Goal: Transaction & Acquisition: Register for event/course

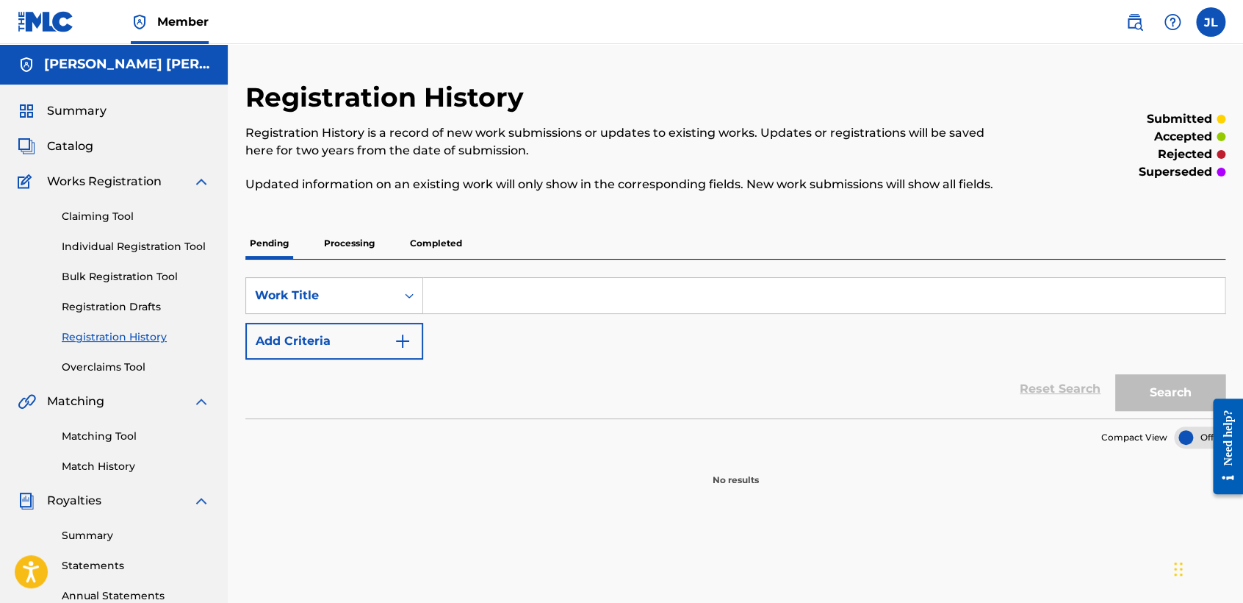
click at [451, 240] on p "Completed" at bounding box center [436, 243] width 61 height 31
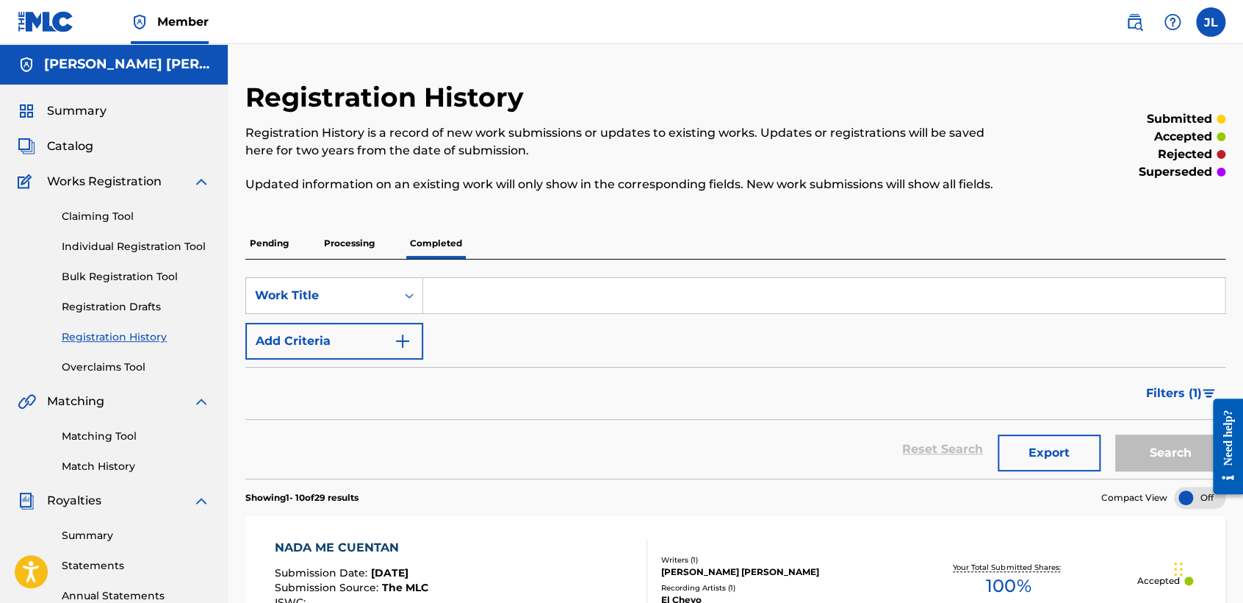
click at [353, 247] on p "Processing" at bounding box center [350, 243] width 60 height 31
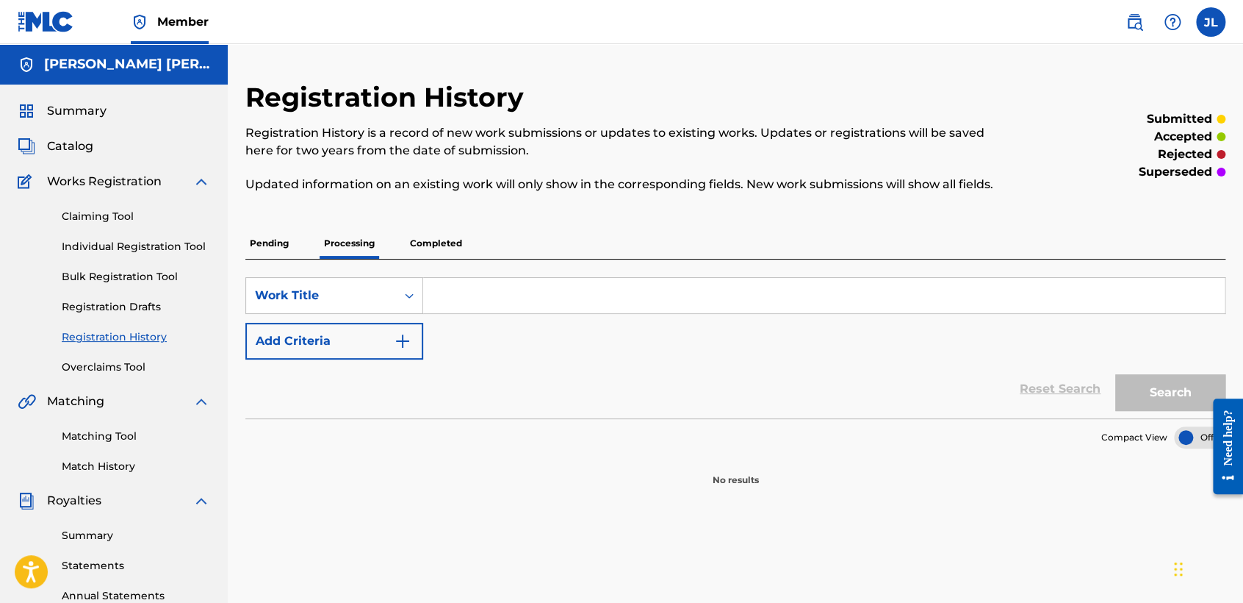
click at [270, 236] on p "Pending" at bounding box center [269, 243] width 48 height 31
click at [429, 66] on div "Registration History Registration History is a record of new work submissions o…" at bounding box center [736, 442] width 1016 height 797
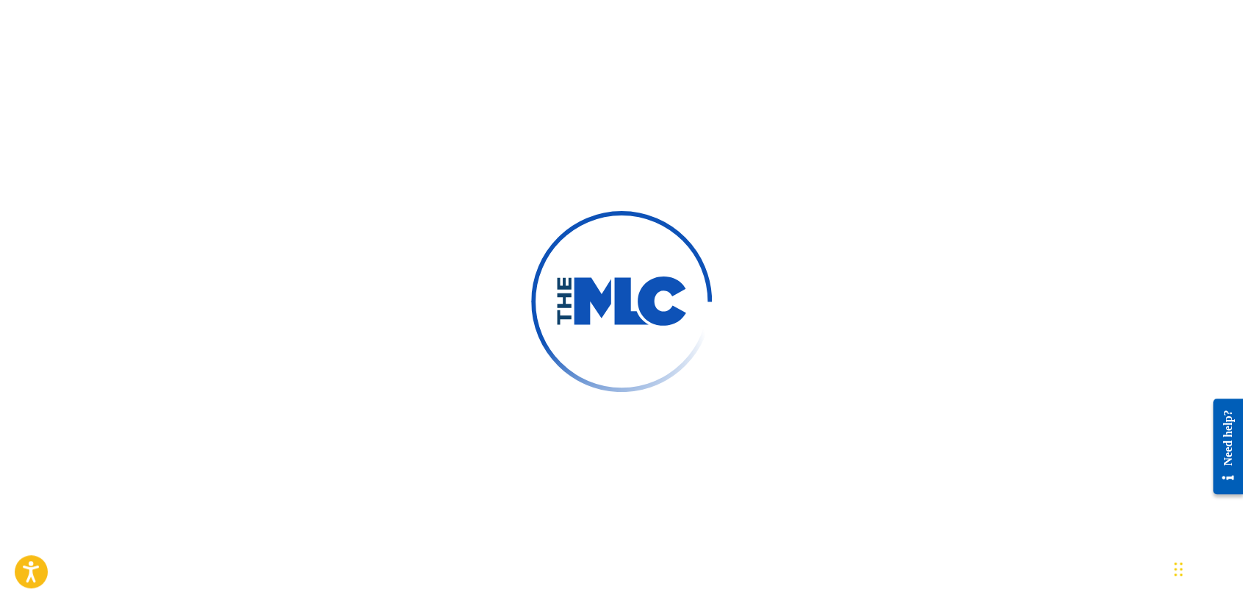
click at [684, 143] on div at bounding box center [621, 301] width 1243 height 603
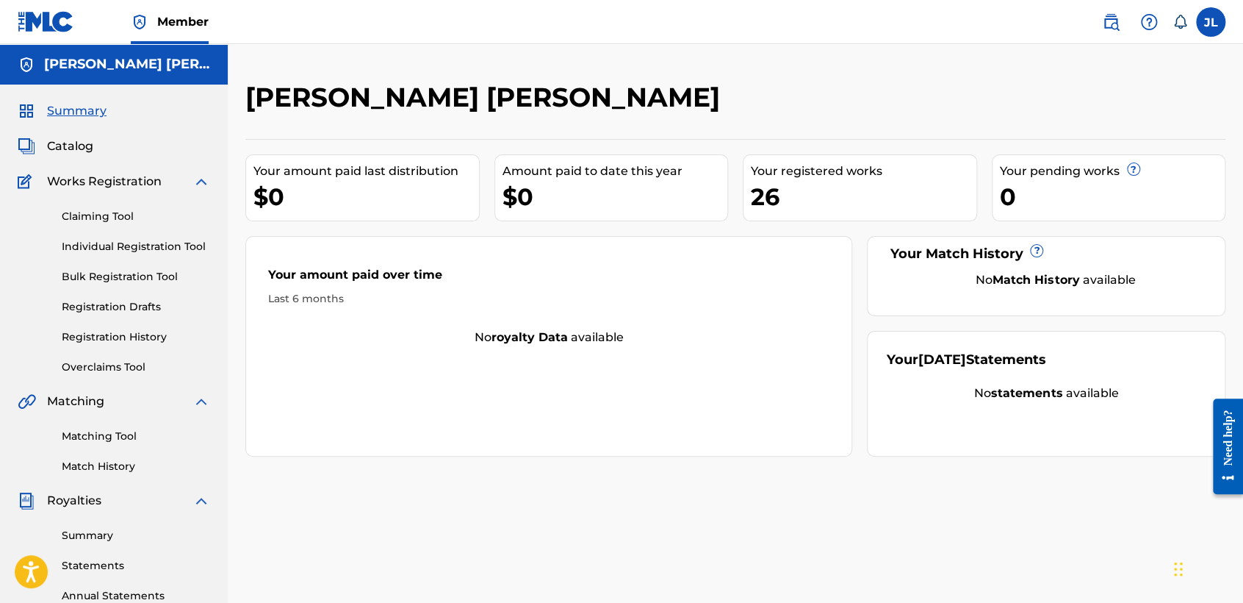
click at [1214, 18] on label at bounding box center [1210, 21] width 29 height 29
click at [1211, 22] on input "JL Jose Alfredo Lopez Grijalva cheyolg1@hotmail.com Notification Preferences Pr…" at bounding box center [1211, 22] width 0 height 0
click at [1069, 207] on p "Log out" at bounding box center [1069, 207] width 35 height 13
click at [1211, 22] on input "JL Jose Alfredo Lopez Grijalva cheyolg1@hotmail.com Notification Preferences Pr…" at bounding box center [1211, 22] width 0 height 0
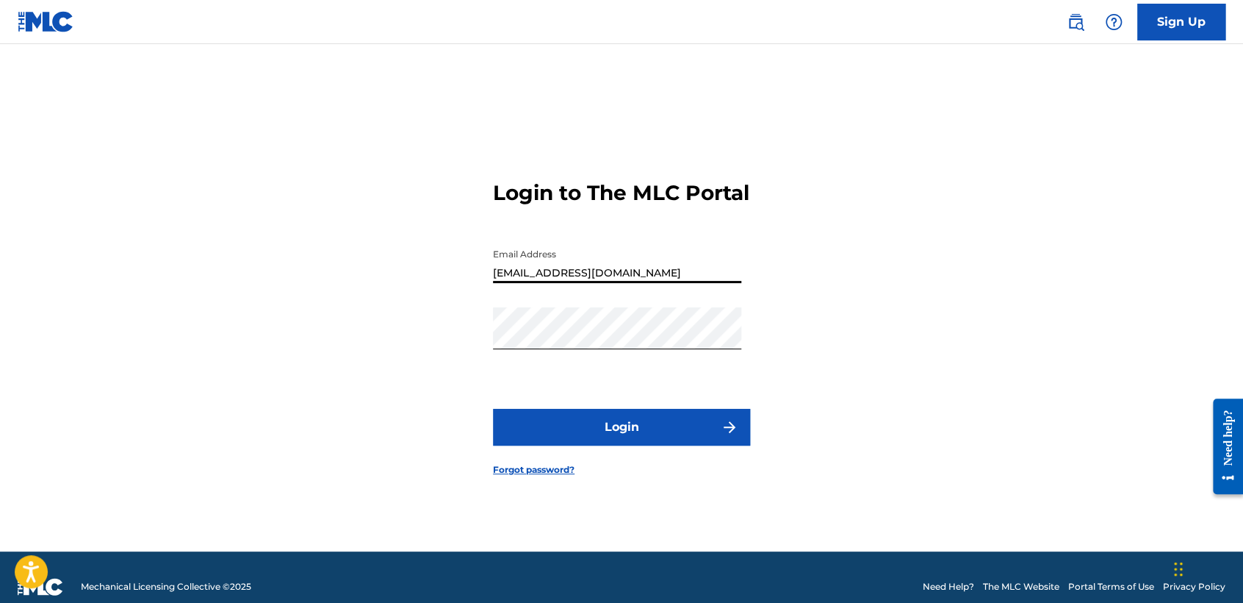
click at [686, 268] on input "[EMAIL_ADDRESS][DOMAIN_NAME]" at bounding box center [617, 262] width 248 height 42
type input "v"
type input "Leosvaldo060594"
click at [686, 268] on input "Leosvaldo060594" at bounding box center [617, 262] width 248 height 42
drag, startPoint x: 552, startPoint y: 281, endPoint x: 457, endPoint y: 296, distance: 95.9
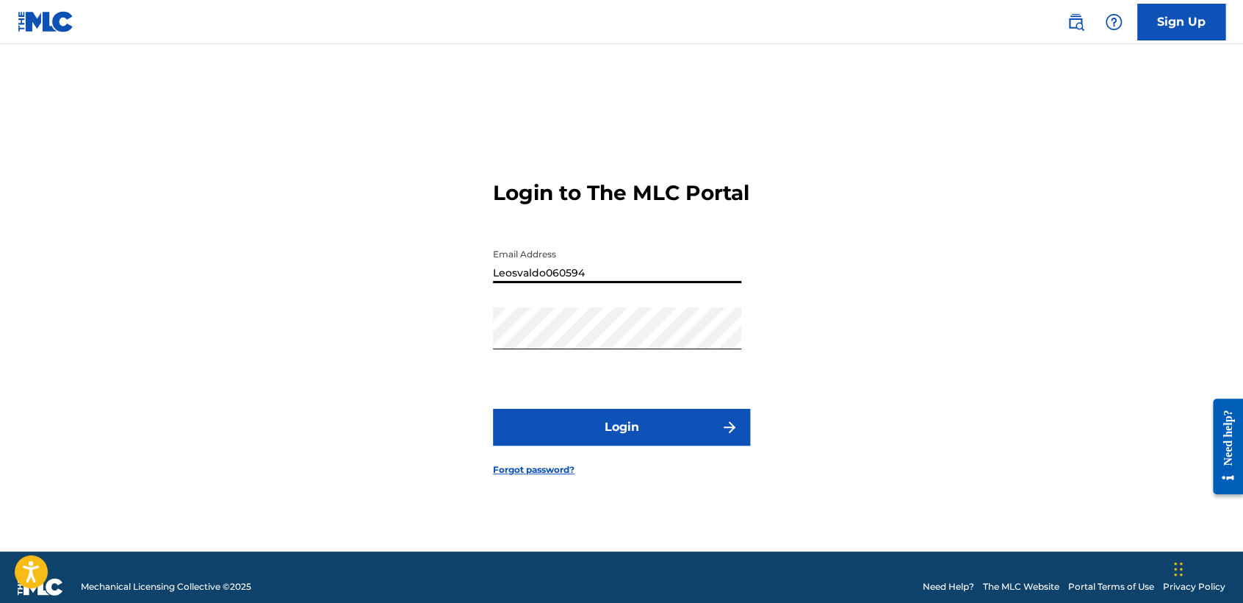
click at [457, 296] on div "Login to The MLC Portal Email Address Leosvaldo060594 Password Login Forgot pas…" at bounding box center [621, 316] width 1029 height 470
drag, startPoint x: 626, startPoint y: 280, endPoint x: 462, endPoint y: 291, distance: 165.0
click at [462, 291] on div "Login to The MLC Portal Email Address Leosvaldo060594 Password Login Forgot pas…" at bounding box center [621, 316] width 1029 height 470
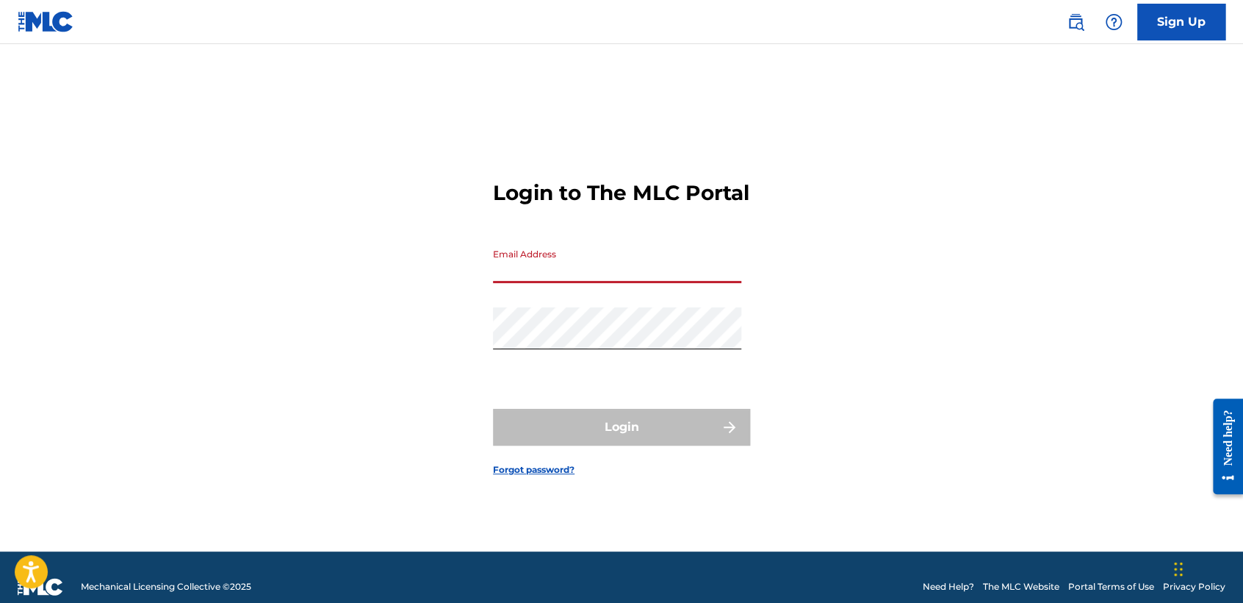
click at [633, 283] on input "Email Address" at bounding box center [617, 262] width 248 height 42
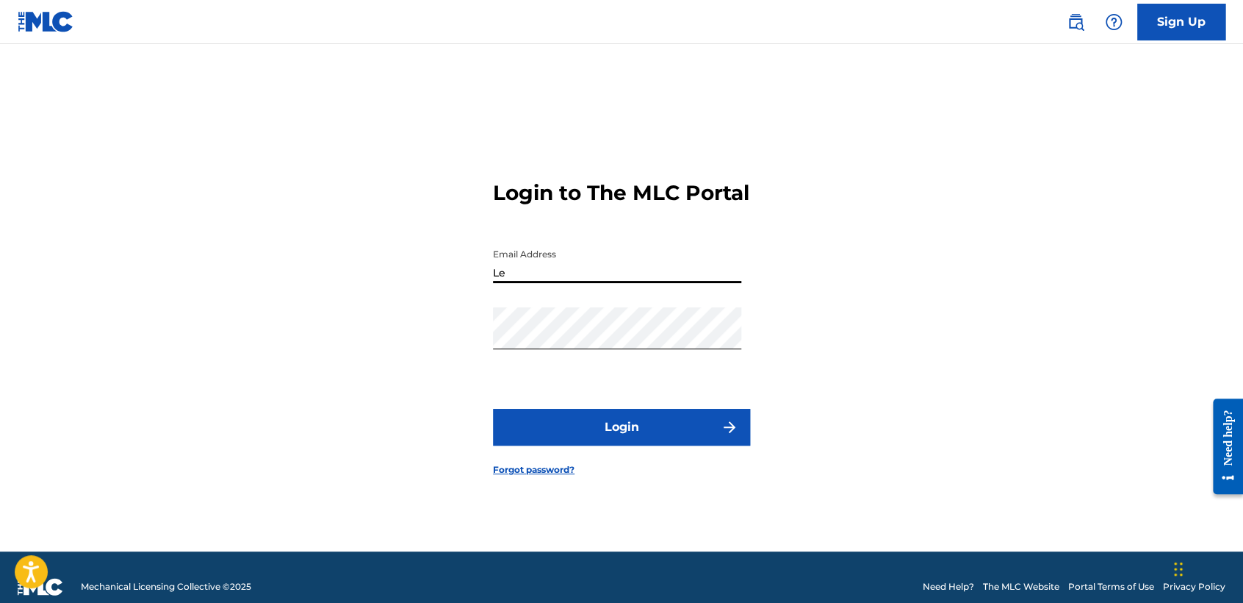
type input "L"
type input "[EMAIL_ADDRESS][DOMAIN_NAME]"
click at [908, 288] on div "Login to The MLC Portal Email Address babysyko2401@gmail.com Password Login For…" at bounding box center [621, 316] width 1029 height 470
click at [708, 439] on button "Login" at bounding box center [621, 427] width 257 height 37
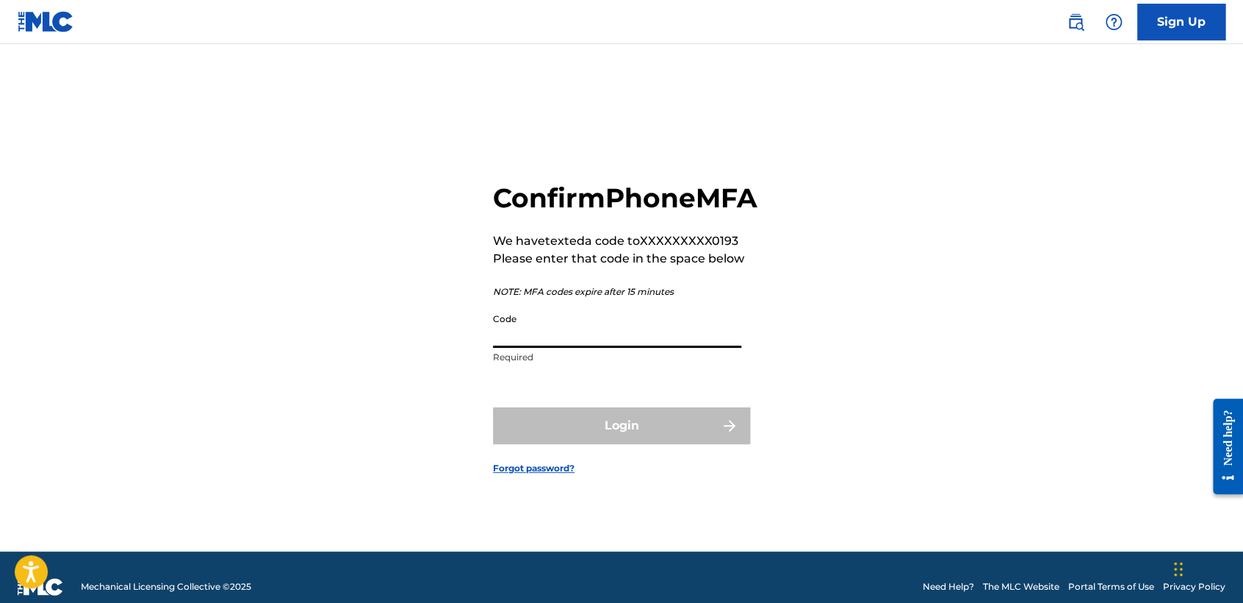
click at [623, 348] on input "Code" at bounding box center [617, 327] width 248 height 42
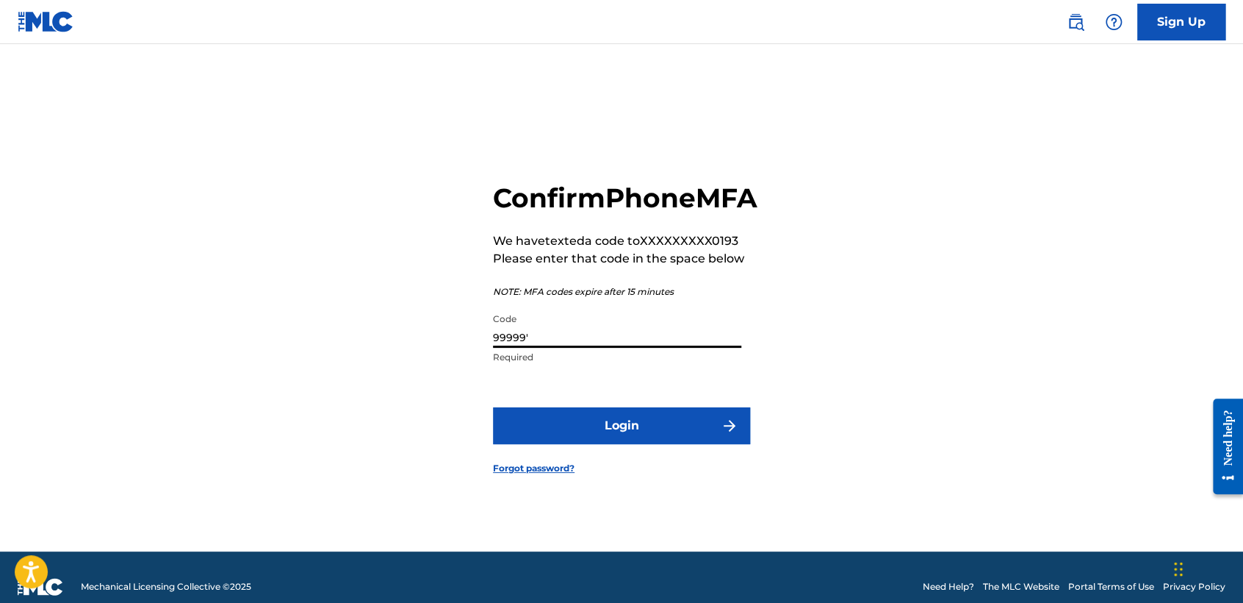
type input "99999'"
click at [493, 407] on button "Login" at bounding box center [621, 425] width 257 height 37
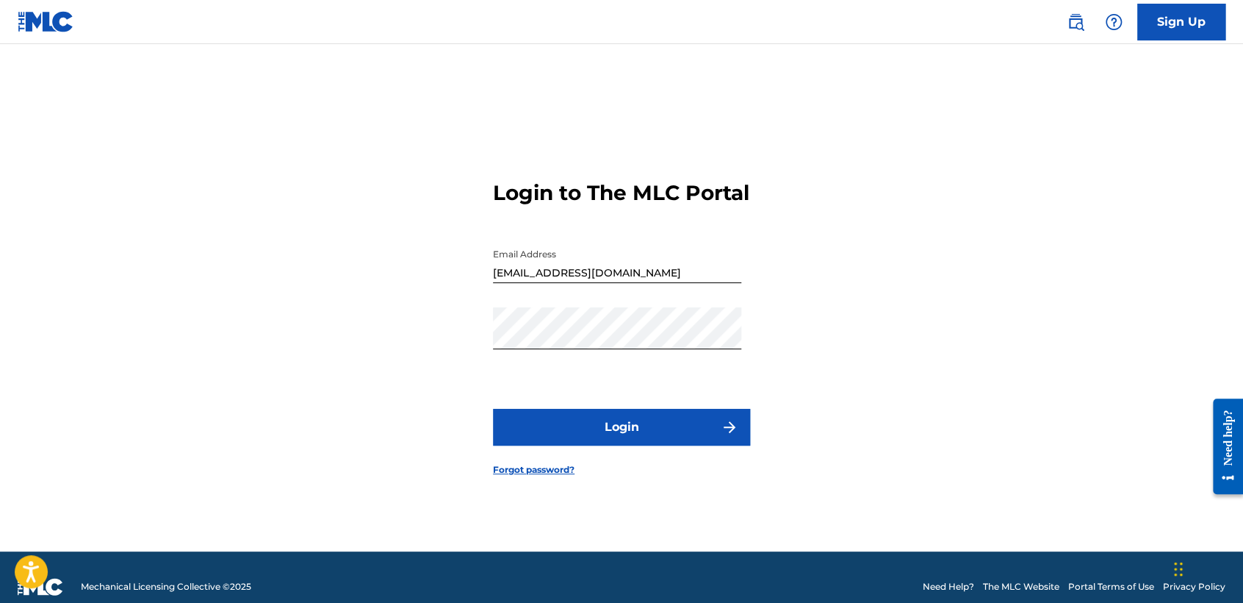
drag, startPoint x: 594, startPoint y: 404, endPoint x: 600, endPoint y: 427, distance: 23.5
click at [600, 417] on form "Login to The MLC Portal Email Address babysyko2401@gmail.com Password Login For…" at bounding box center [621, 316] width 257 height 470
click at [606, 435] on button "Login" at bounding box center [621, 427] width 257 height 37
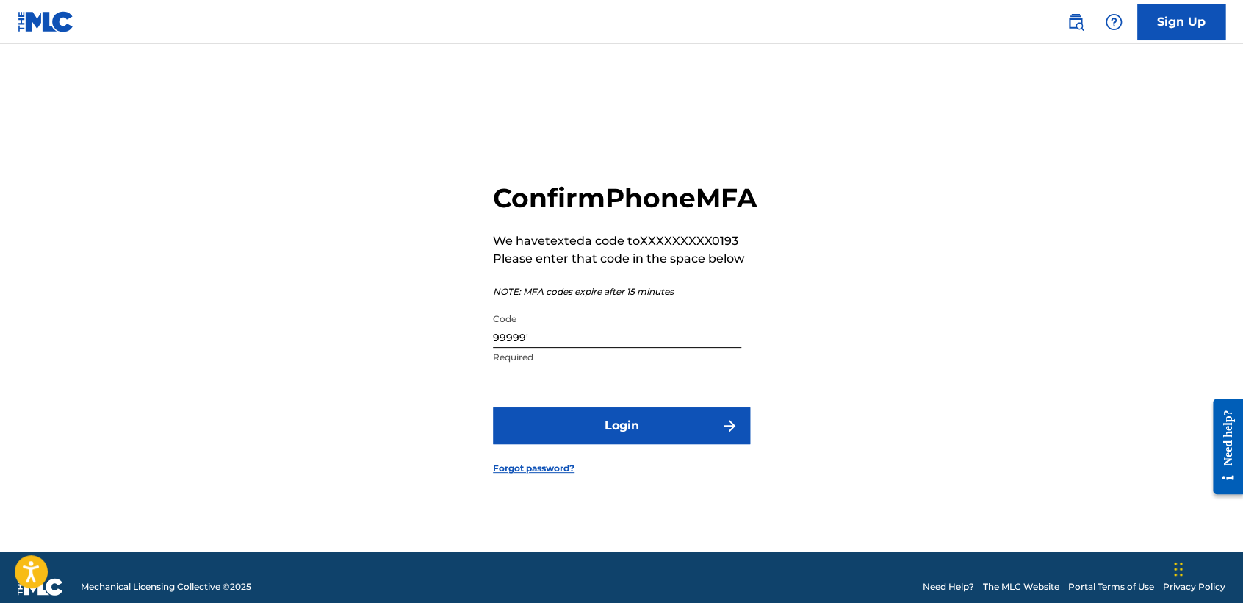
click at [609, 348] on input "99999'" at bounding box center [617, 327] width 248 height 42
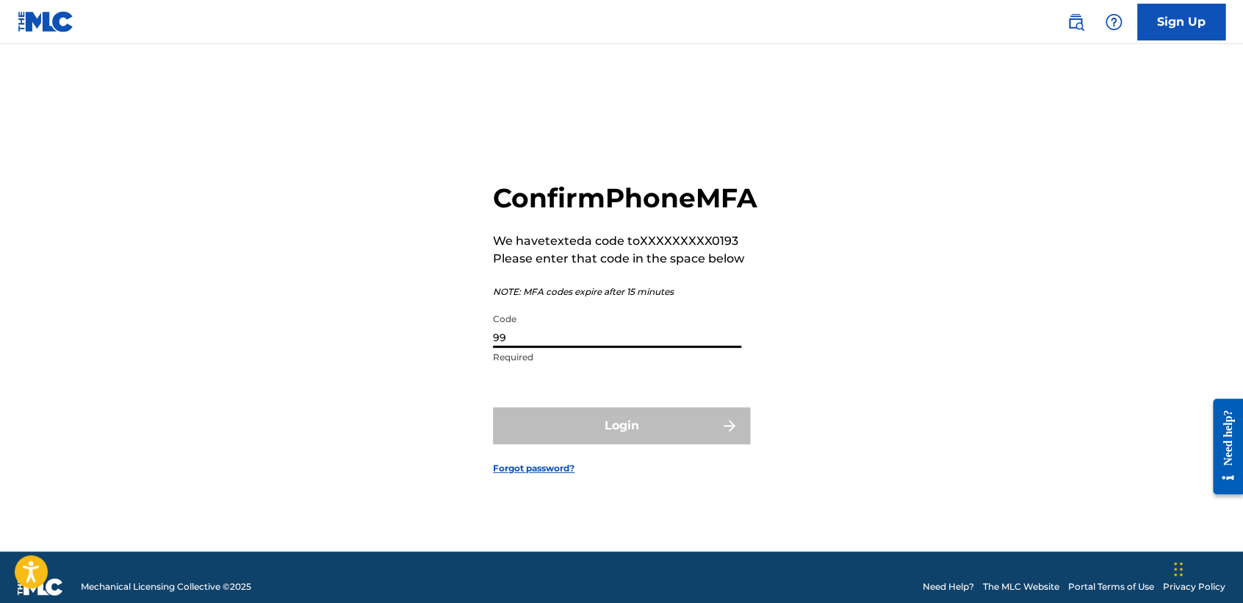
type input "9"
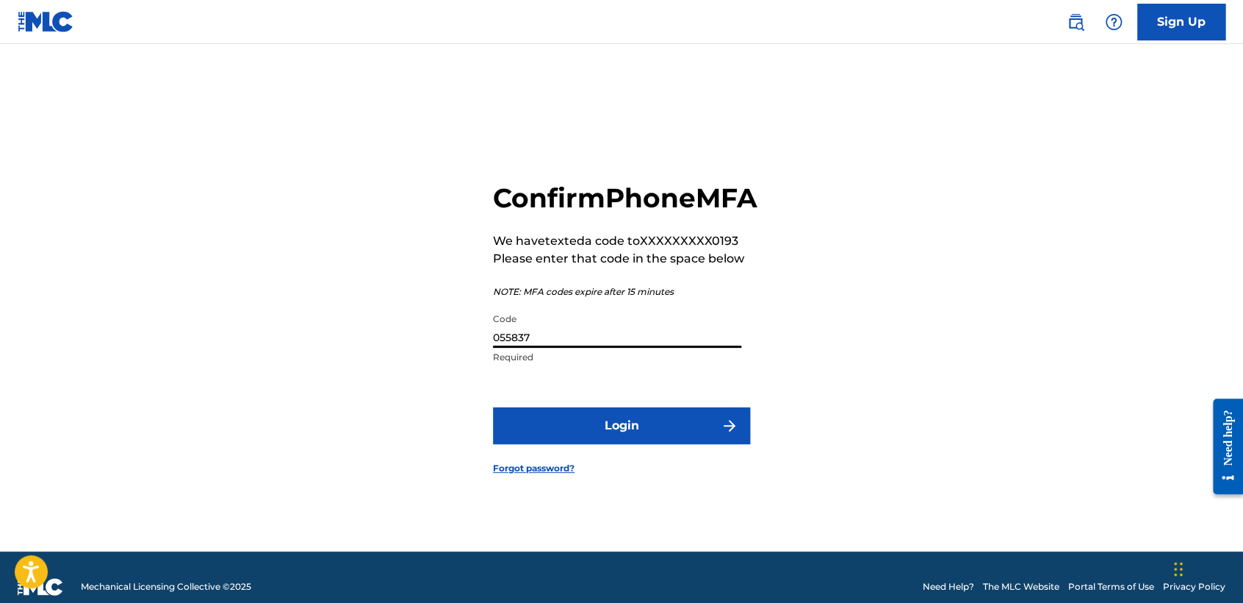
type input "055837"
click at [606, 444] on button "Login" at bounding box center [621, 425] width 257 height 37
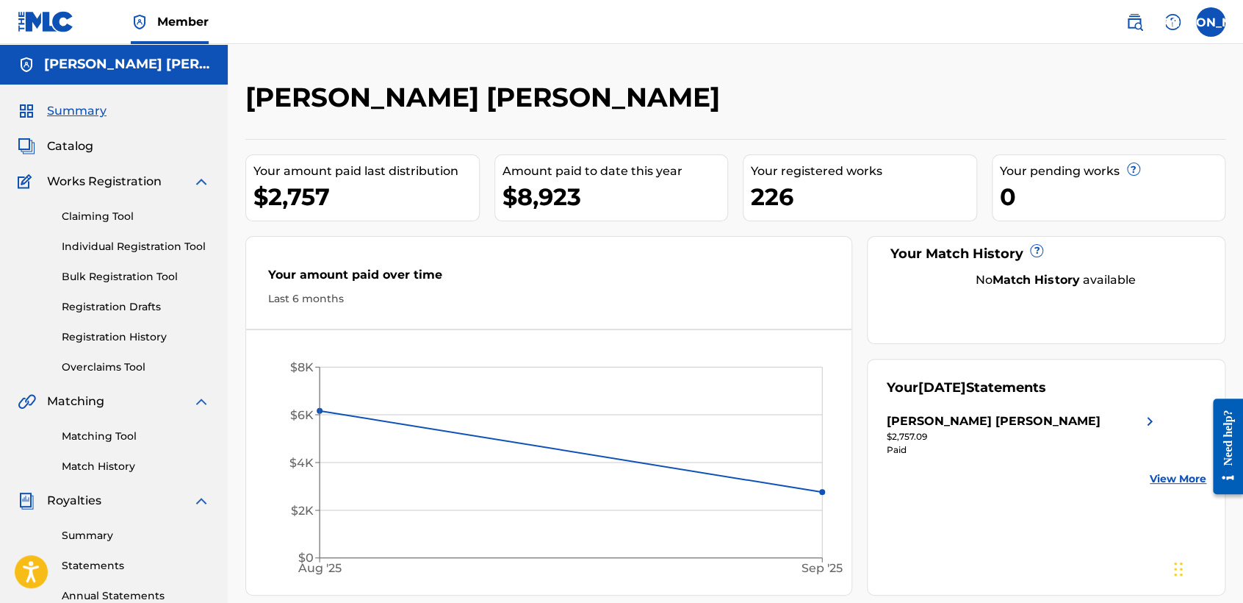
click at [1213, 21] on label at bounding box center [1210, 21] width 29 height 29
click at [1211, 22] on input "JA Jose Osvaldo Arriaga Valdez babysyko2401@gmail.com Profile Log out" at bounding box center [1211, 22] width 0 height 0
click at [656, 49] on div "José Osvaldo Arriaga Valdez Your amount paid last distribution $2,757 Amount pa…" at bounding box center [736, 442] width 1016 height 797
click at [129, 249] on link "Individual Registration Tool" at bounding box center [136, 246] width 148 height 15
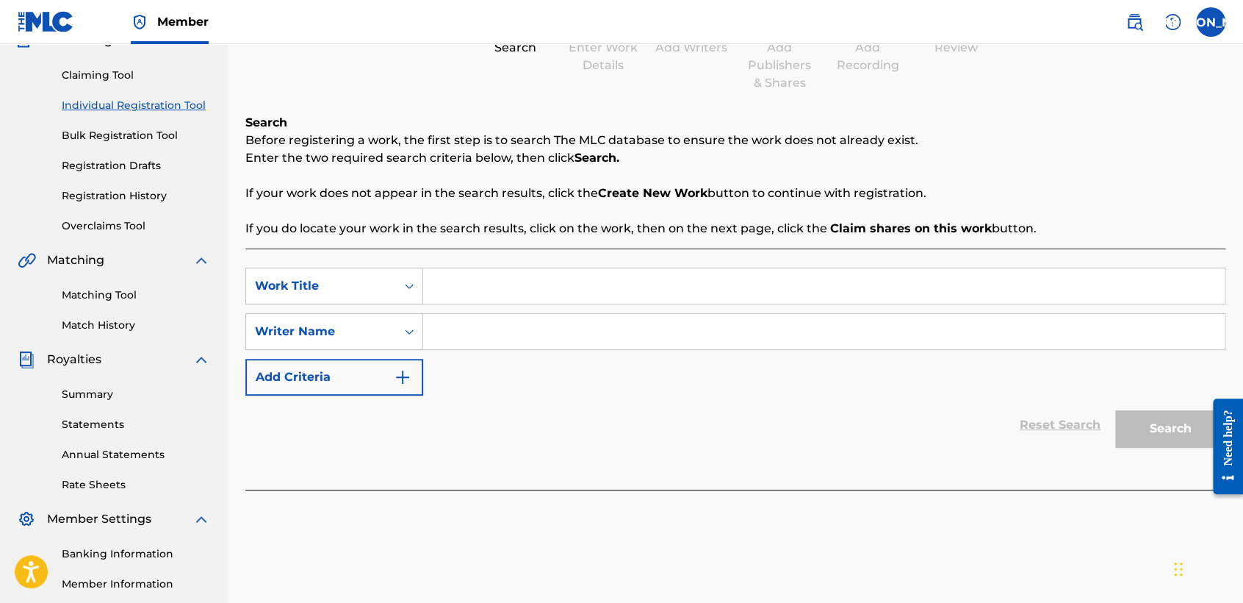
scroll to position [163, 0]
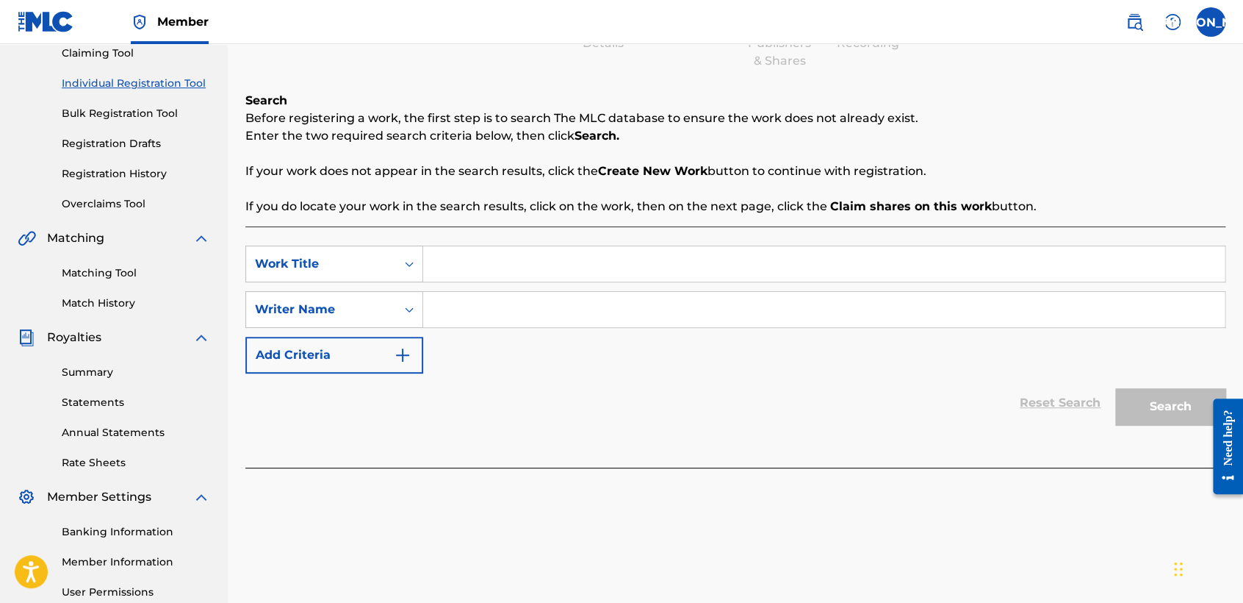
click at [451, 263] on input "Search Form" at bounding box center [824, 263] width 802 height 35
click at [108, 403] on link "Statements" at bounding box center [136, 402] width 148 height 15
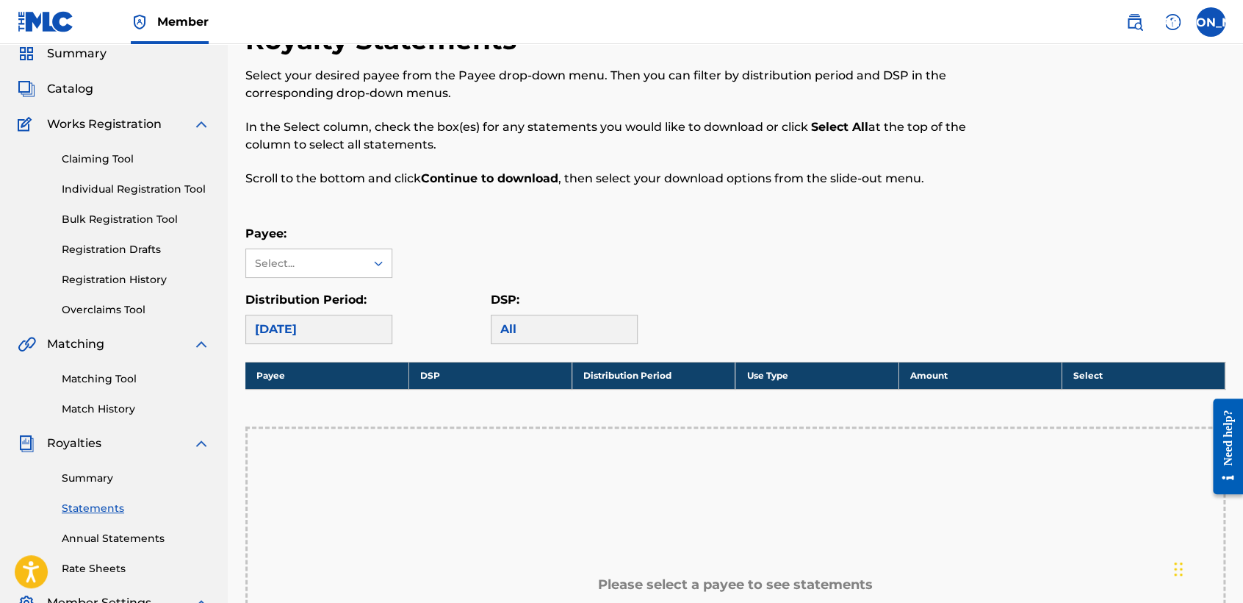
scroll to position [82, 0]
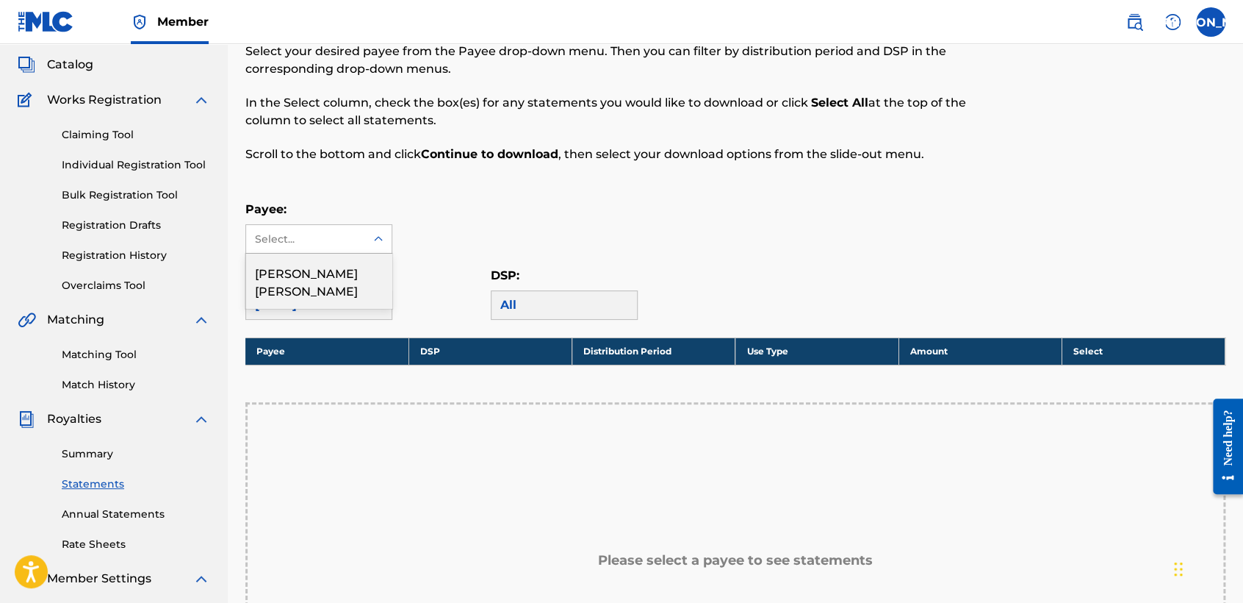
click at [365, 243] on div at bounding box center [378, 239] width 26 height 26
click at [345, 285] on div "[PERSON_NAME] [PERSON_NAME]" at bounding box center [319, 281] width 146 height 54
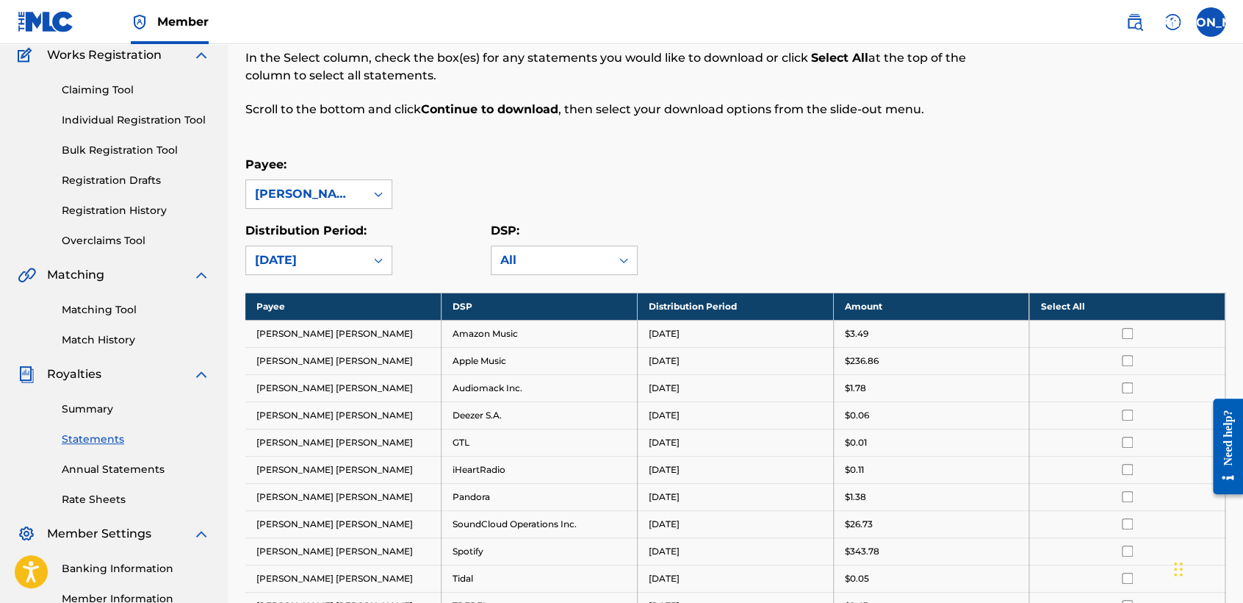
scroll to position [163, 0]
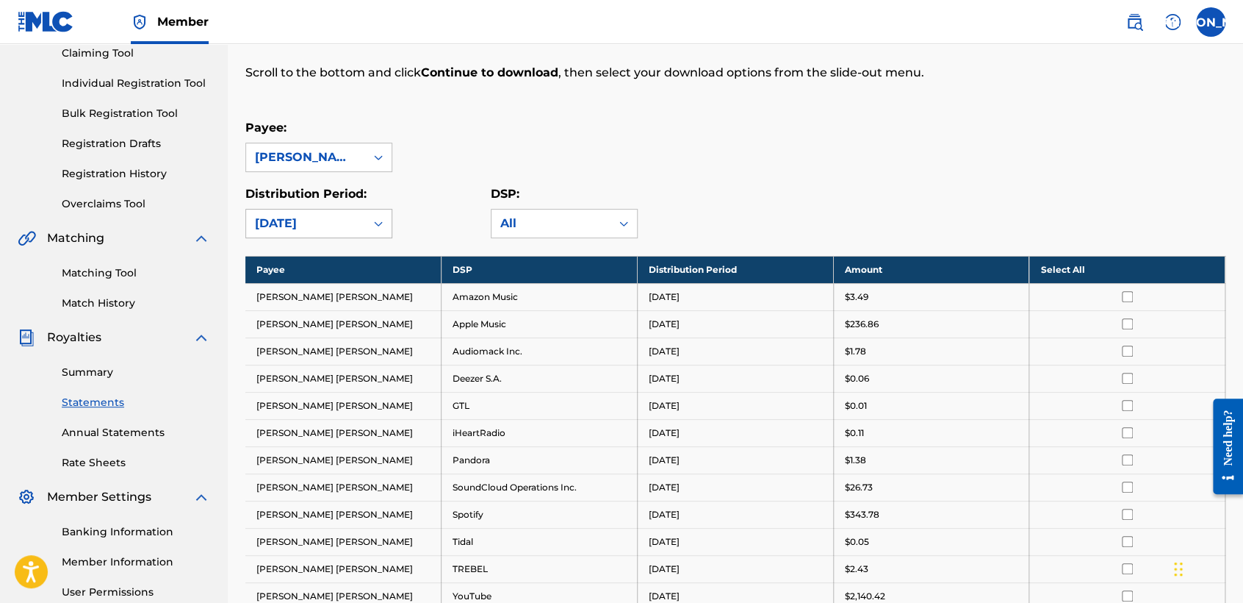
click at [370, 229] on div at bounding box center [378, 223] width 26 height 26
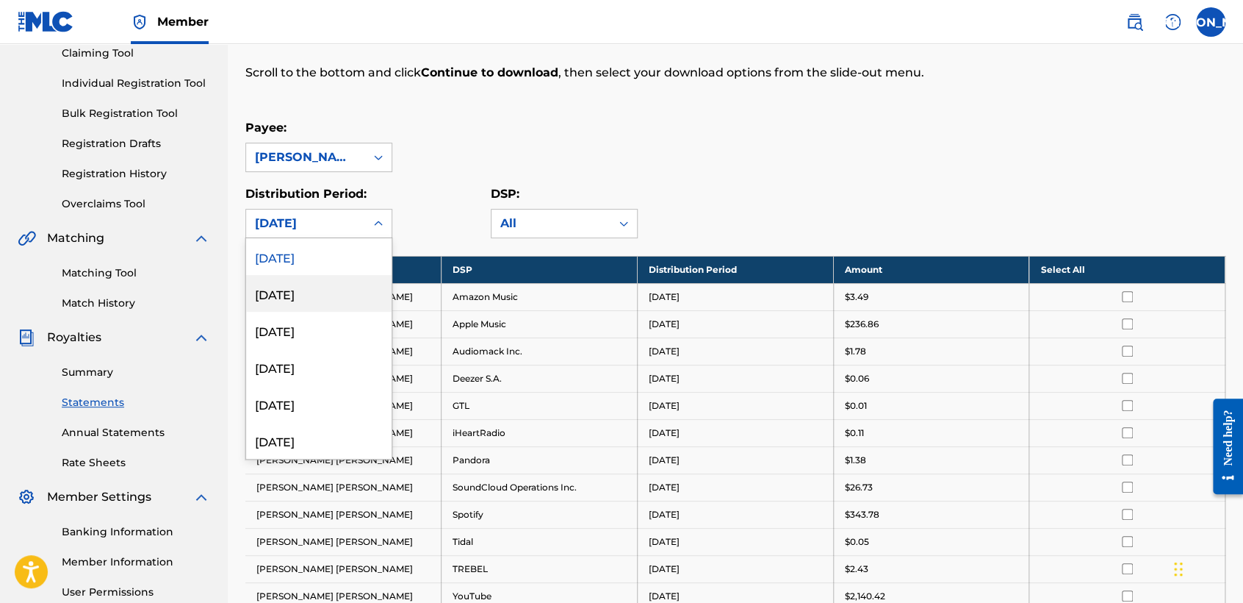
click at [326, 300] on div "August 2025" at bounding box center [319, 293] width 146 height 37
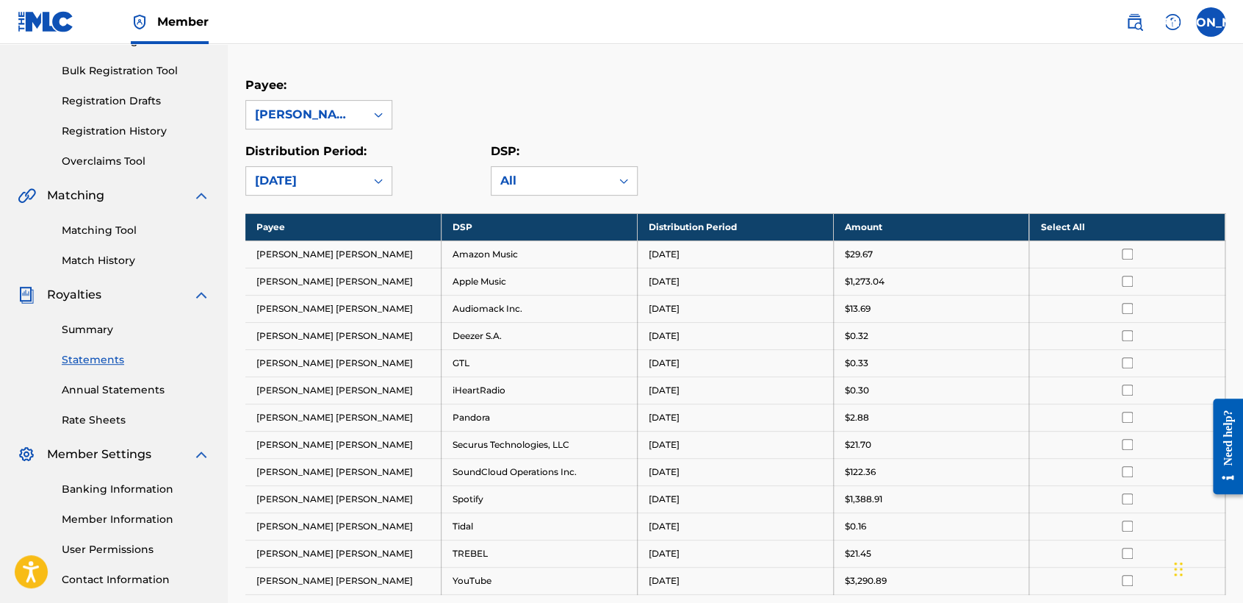
scroll to position [245, 0]
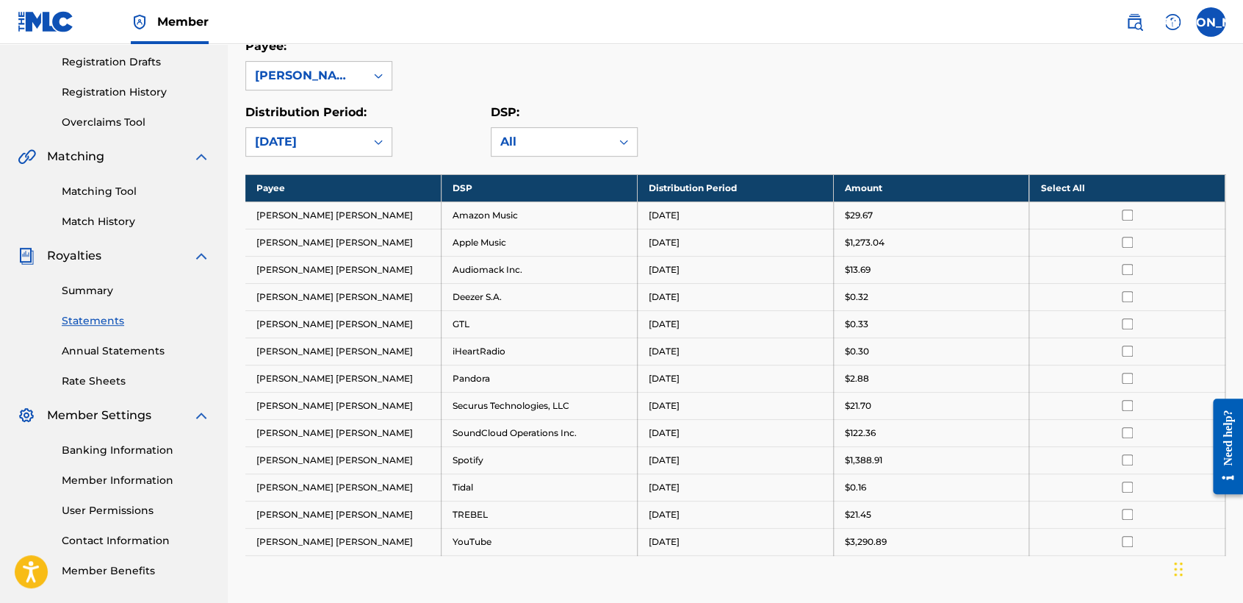
click at [367, 133] on div at bounding box center [378, 142] width 26 height 26
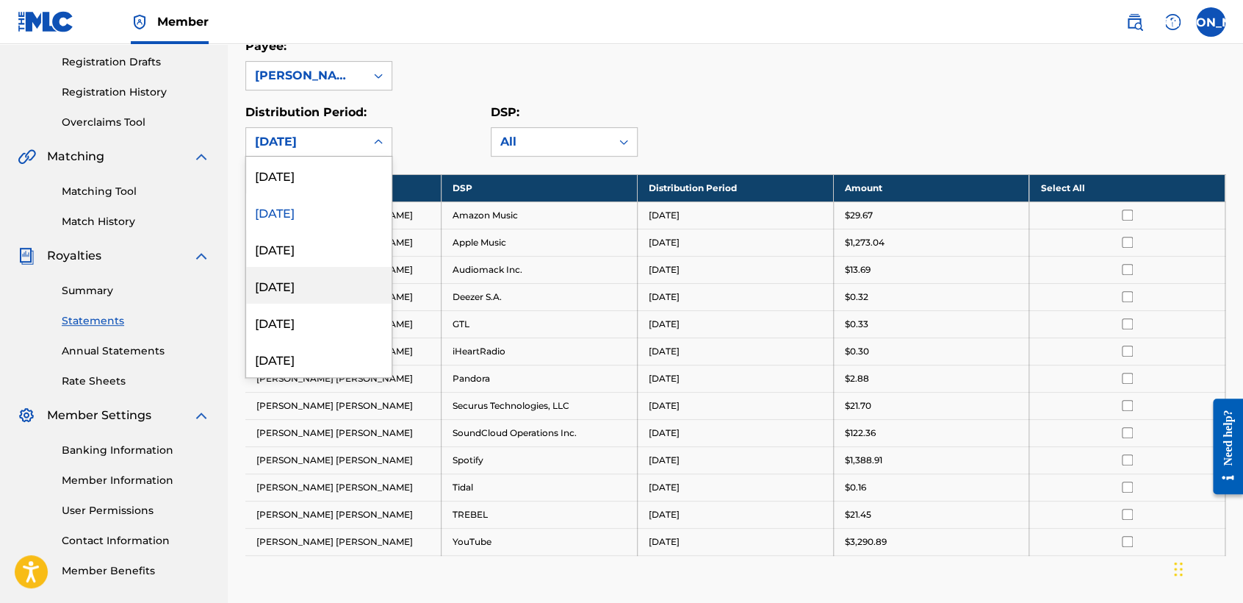
click at [978, 138] on div "Distribution Period: option August 2025, selected. 54 results available. Use Up…" at bounding box center [735, 130] width 980 height 53
click at [340, 153] on div "August 2025" at bounding box center [305, 142] width 119 height 28
click at [343, 180] on div "[DATE]" at bounding box center [319, 175] width 146 height 37
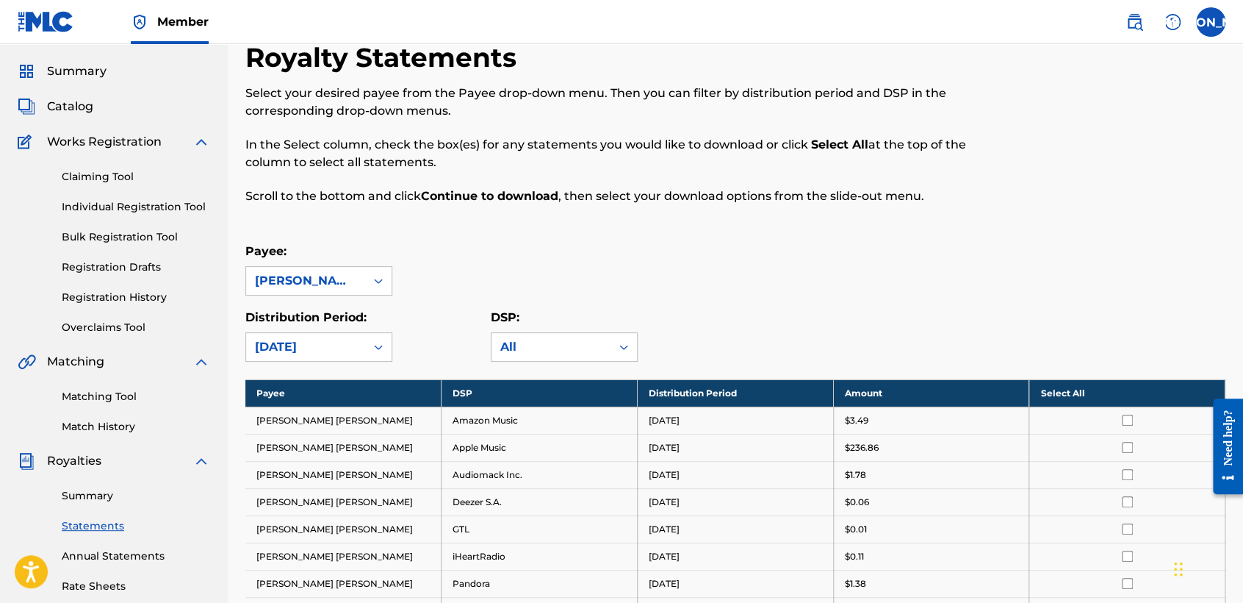
scroll to position [0, 0]
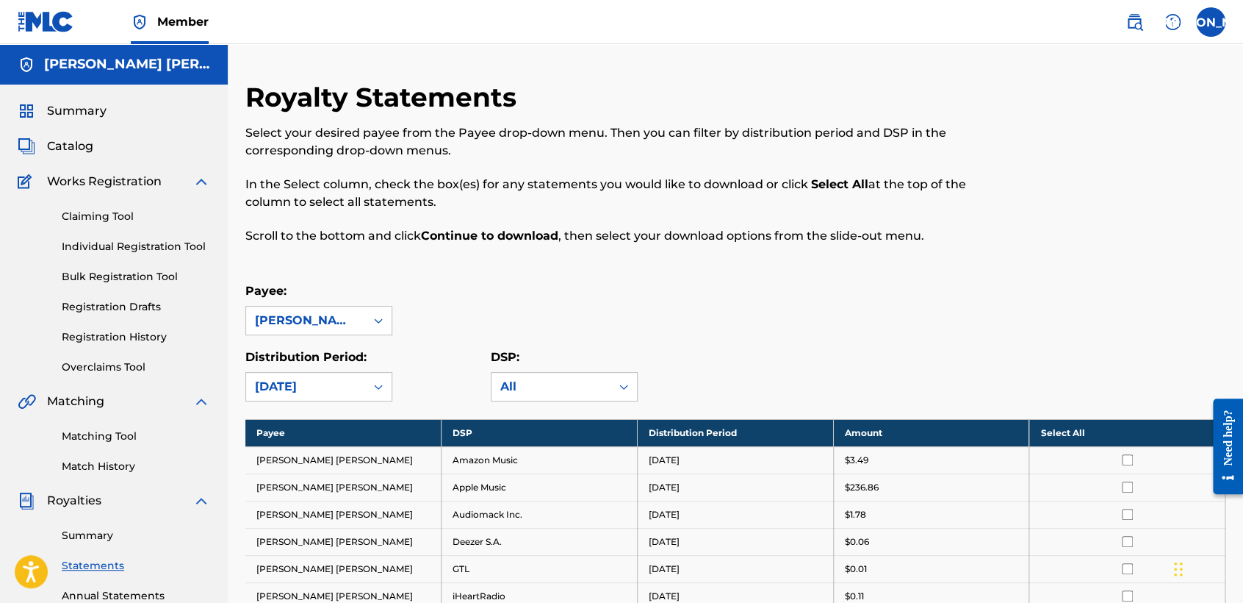
click at [76, 121] on div "Summary Catalog Works Registration Claiming Tool Individual Registration Tool B…" at bounding box center [114, 463] width 228 height 756
click at [76, 120] on div "Summary Catalog Works Registration Claiming Tool Individual Registration Tool B…" at bounding box center [114, 463] width 228 height 756
click at [76, 115] on span "Summary" at bounding box center [77, 111] width 60 height 18
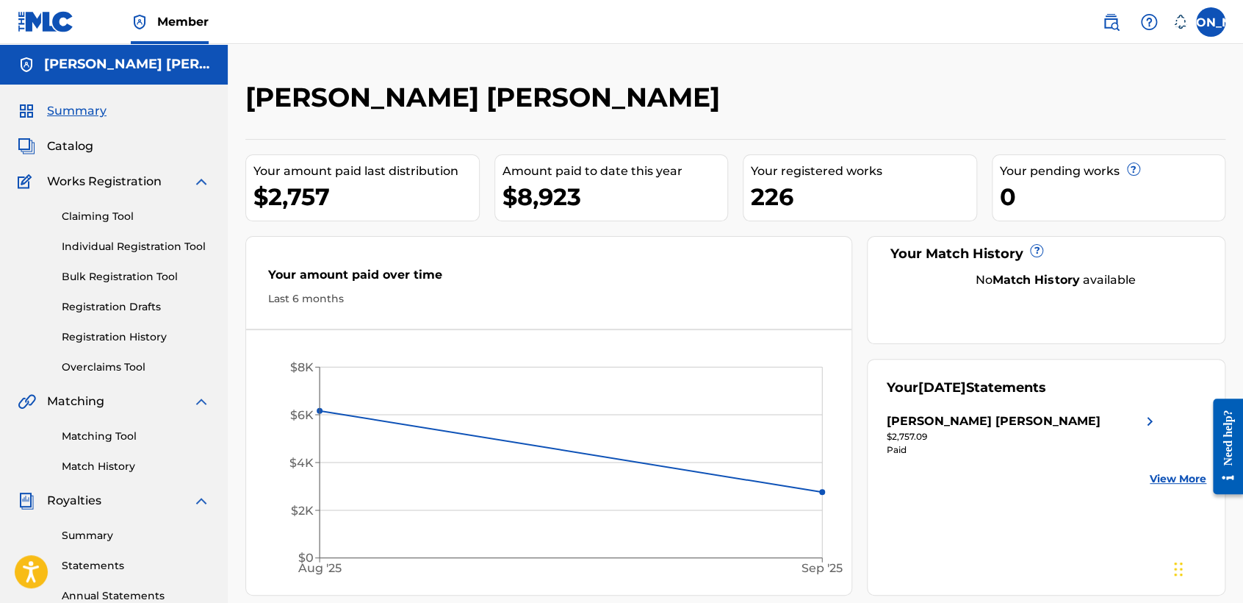
click at [1209, 17] on label at bounding box center [1210, 21] width 29 height 29
click at [1211, 22] on input "JA [PERSON_NAME] [PERSON_NAME] [EMAIL_ADDRESS][DOMAIN_NAME] Notification Prefer…" at bounding box center [1211, 22] width 0 height 0
click at [1083, 209] on p "Log out" at bounding box center [1069, 207] width 35 height 13
click at [1211, 22] on input "JA [PERSON_NAME] [PERSON_NAME] [EMAIL_ADDRESS][DOMAIN_NAME] Notification Prefer…" at bounding box center [1211, 22] width 0 height 0
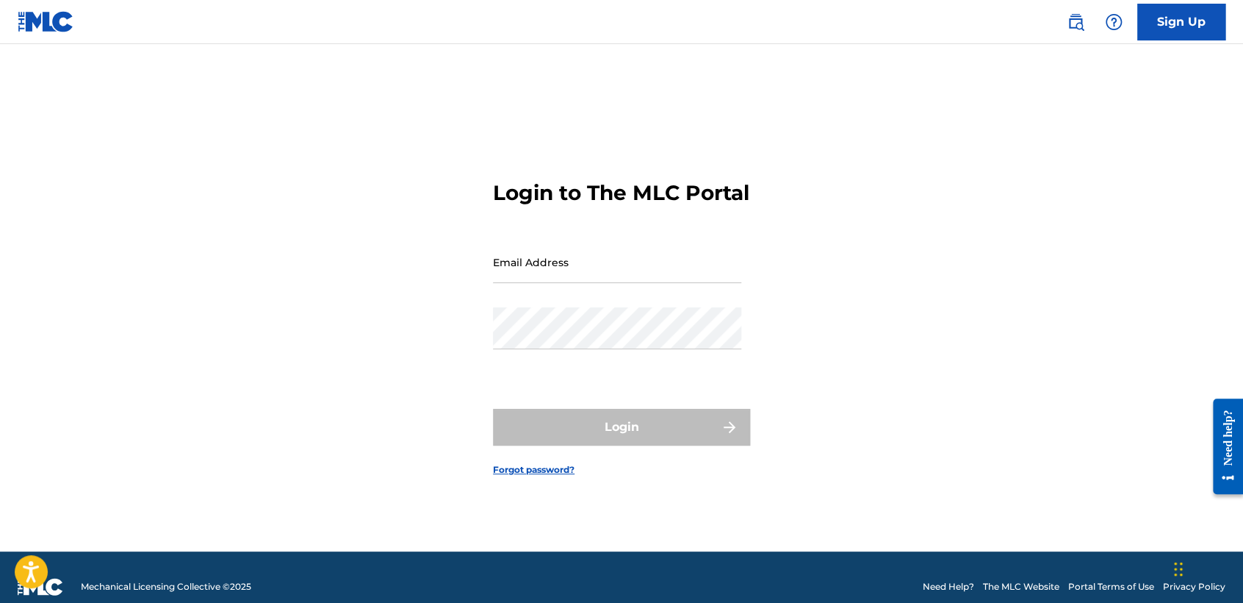
type input "[EMAIL_ADDRESS][DOMAIN_NAME]"
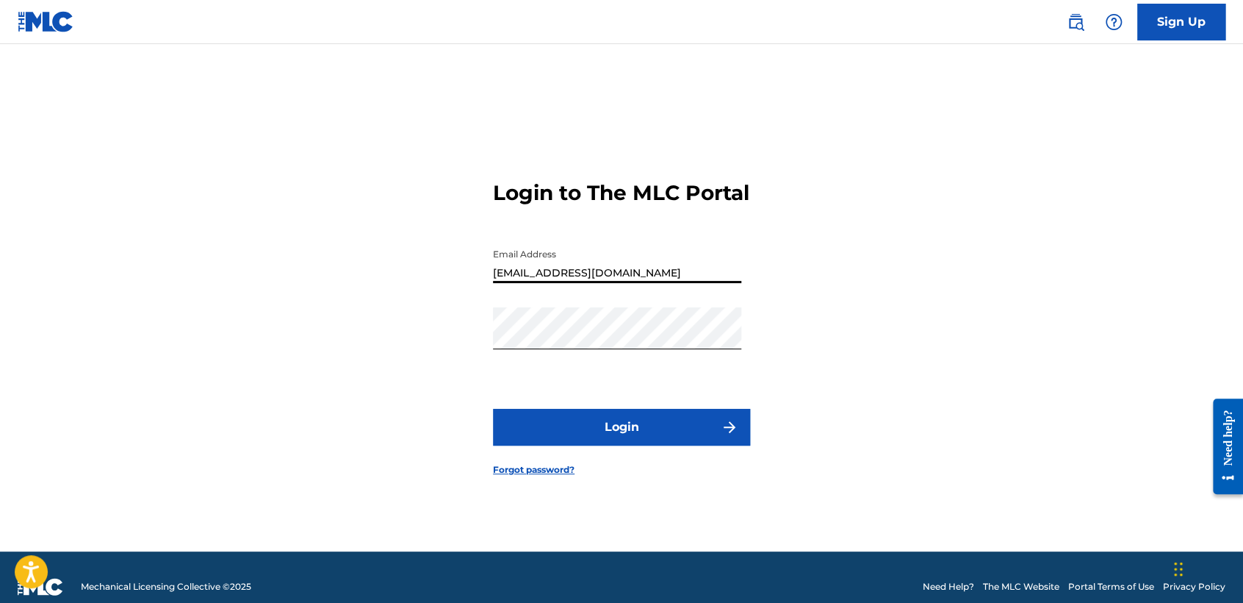
drag, startPoint x: 638, startPoint y: 286, endPoint x: 235, endPoint y: 293, distance: 402.8
click at [235, 293] on div "Login to The MLC Portal Email Address [EMAIL_ADDRESS][DOMAIN_NAME] Password Log…" at bounding box center [621, 316] width 1029 height 470
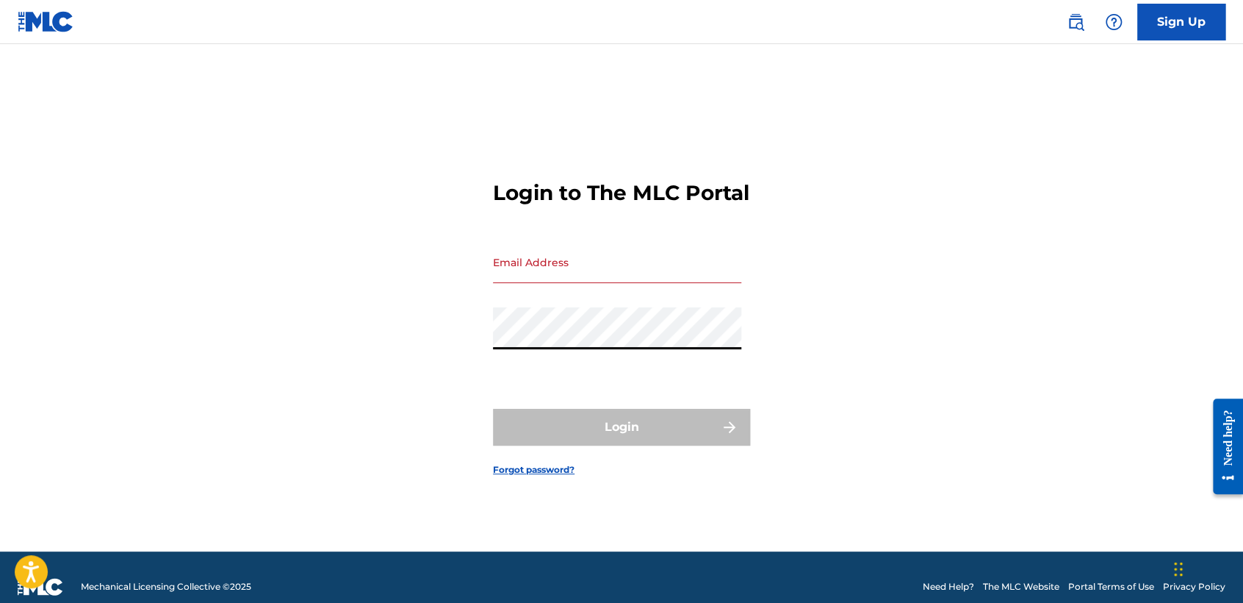
click at [191, 376] on div "Login to The MLC Portal Email Address Password Login Forgot password?" at bounding box center [621, 316] width 1029 height 470
click at [227, 365] on div "Login to The MLC Portal Email Address Password Login Forgot password?" at bounding box center [621, 316] width 1029 height 470
click at [616, 262] on input "Email Address" at bounding box center [617, 262] width 248 height 42
click at [1186, 32] on link "Sign Up" at bounding box center [1182, 22] width 88 height 37
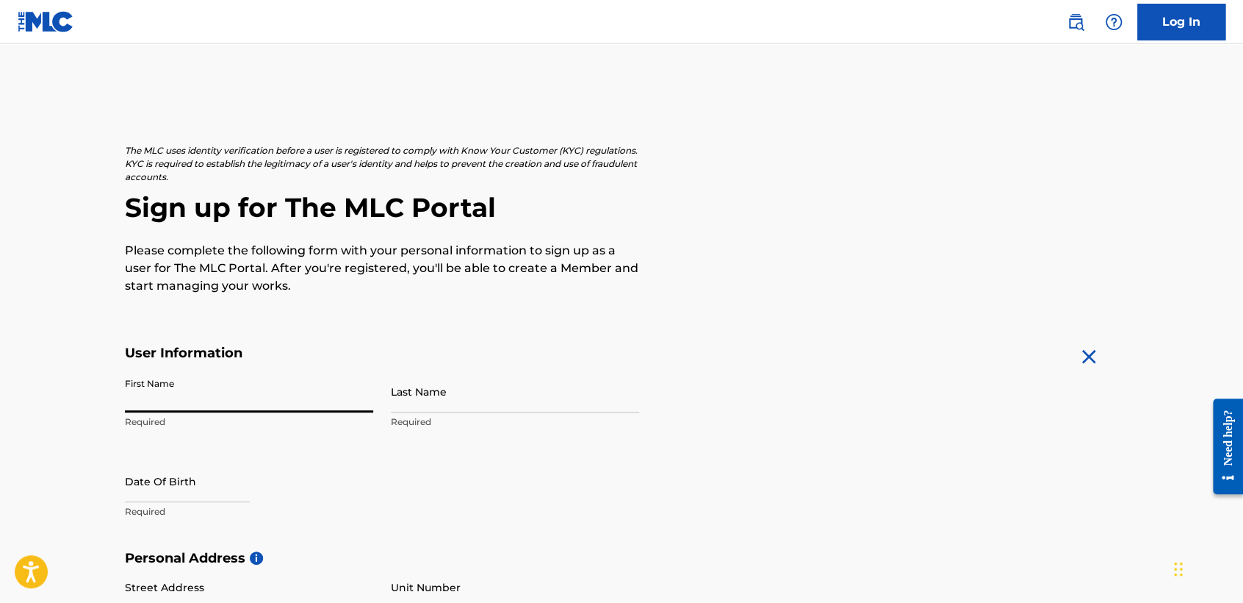
click at [319, 376] on input "First Name" at bounding box center [249, 391] width 248 height 42
click at [841, 185] on div "The MLC uses identity verification before a user is registered to comply with K…" at bounding box center [622, 219] width 994 height 151
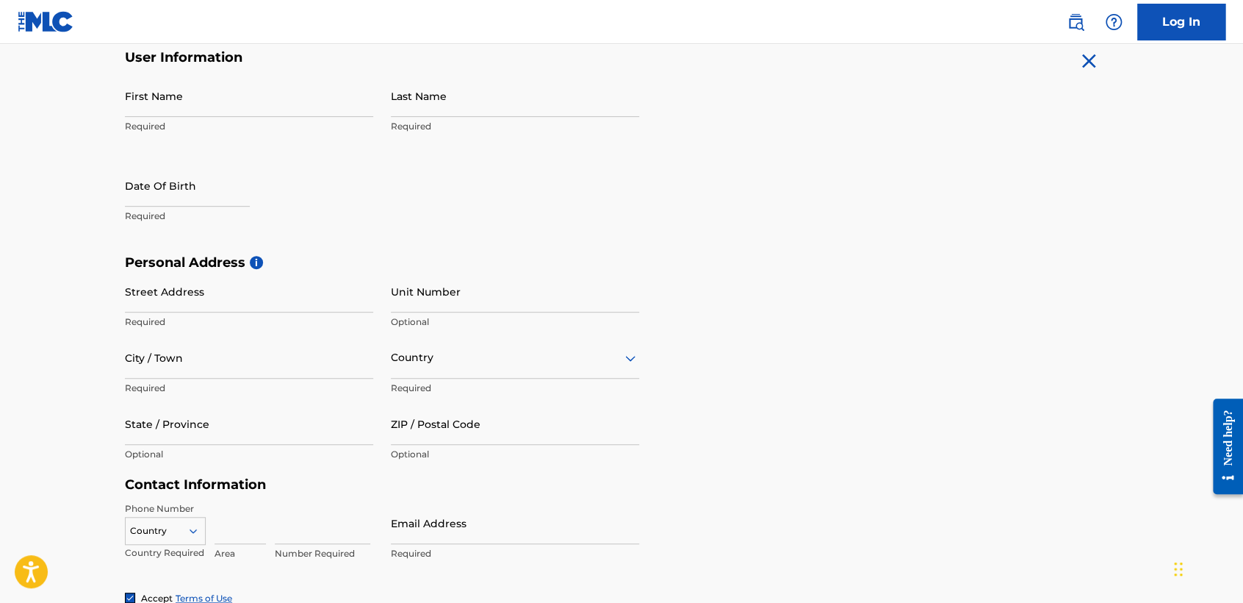
scroll to position [294, 0]
click at [329, 120] on div "First Name Required" at bounding box center [249, 109] width 248 height 66
click at [324, 113] on input "First Name" at bounding box center [249, 97] width 248 height 42
type input "Jouse"
click at [435, 96] on input "Last Name" at bounding box center [515, 97] width 248 height 42
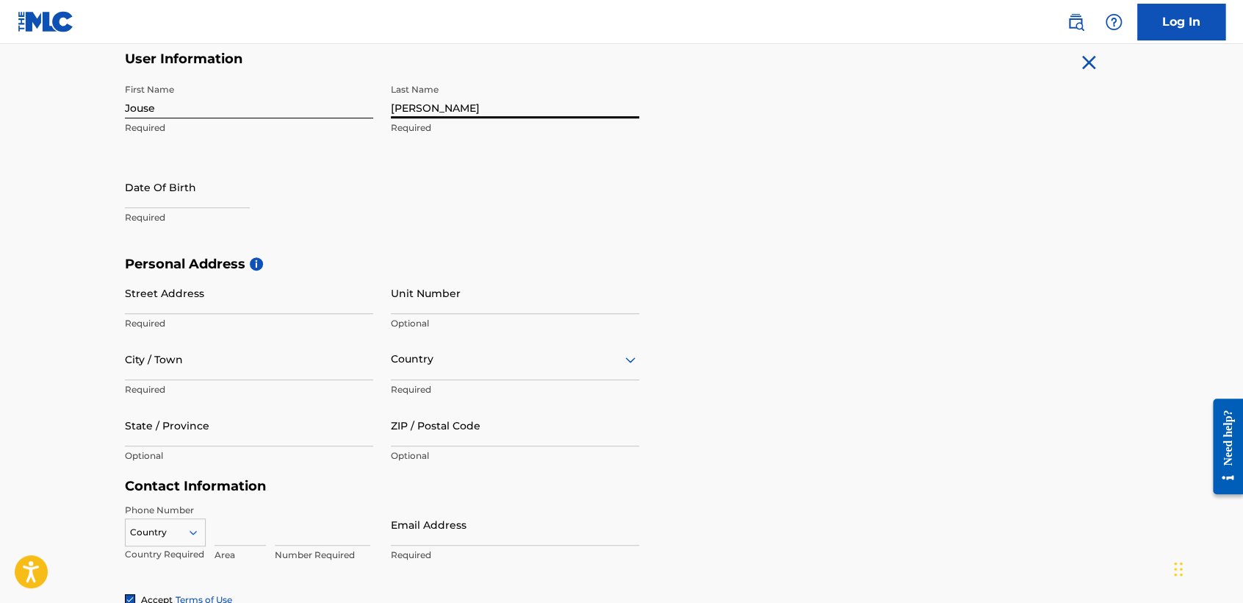
type input "[PERSON_NAME]"
click at [250, 187] on input "text" at bounding box center [187, 187] width 125 height 42
select select "8"
select select "2025"
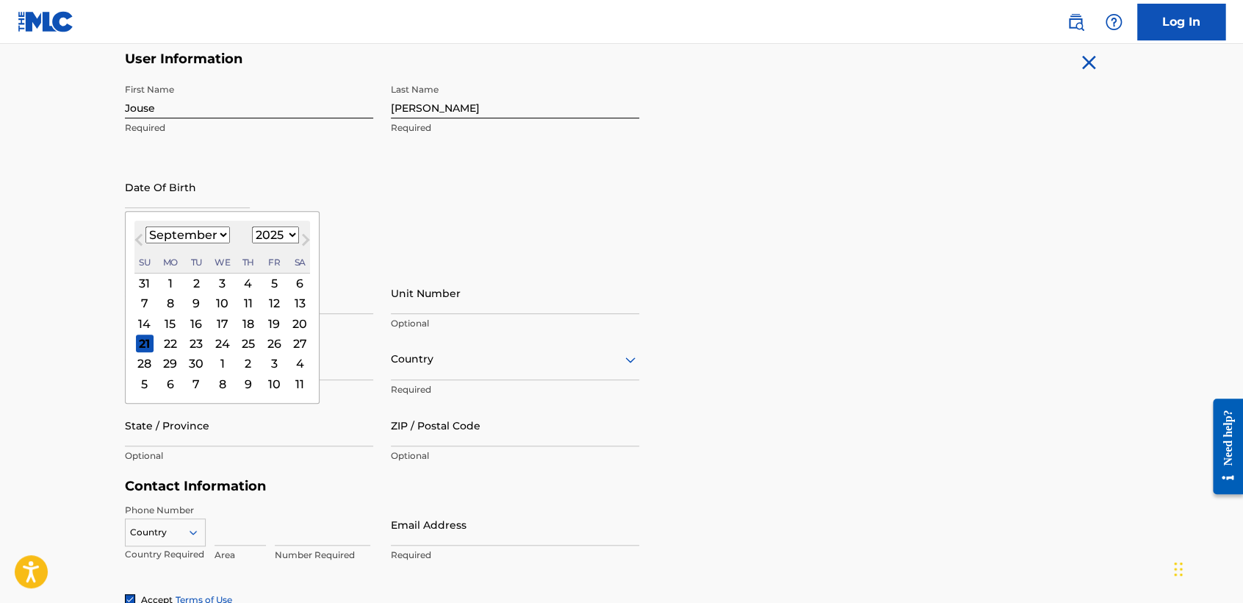
click at [306, 156] on div "First Name Jouse Required Last Name [PERSON_NAME] Required Date Of Birth Previo…" at bounding box center [382, 165] width 514 height 179
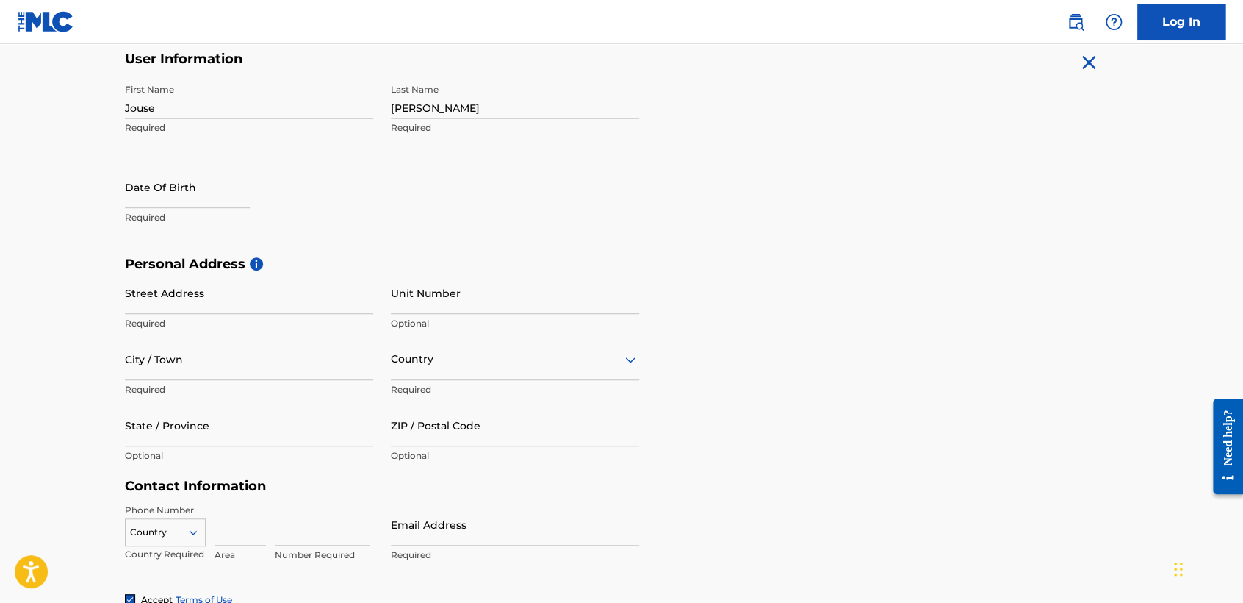
click at [197, 207] on input "text" at bounding box center [187, 187] width 125 height 42
select select "8"
select select "2025"
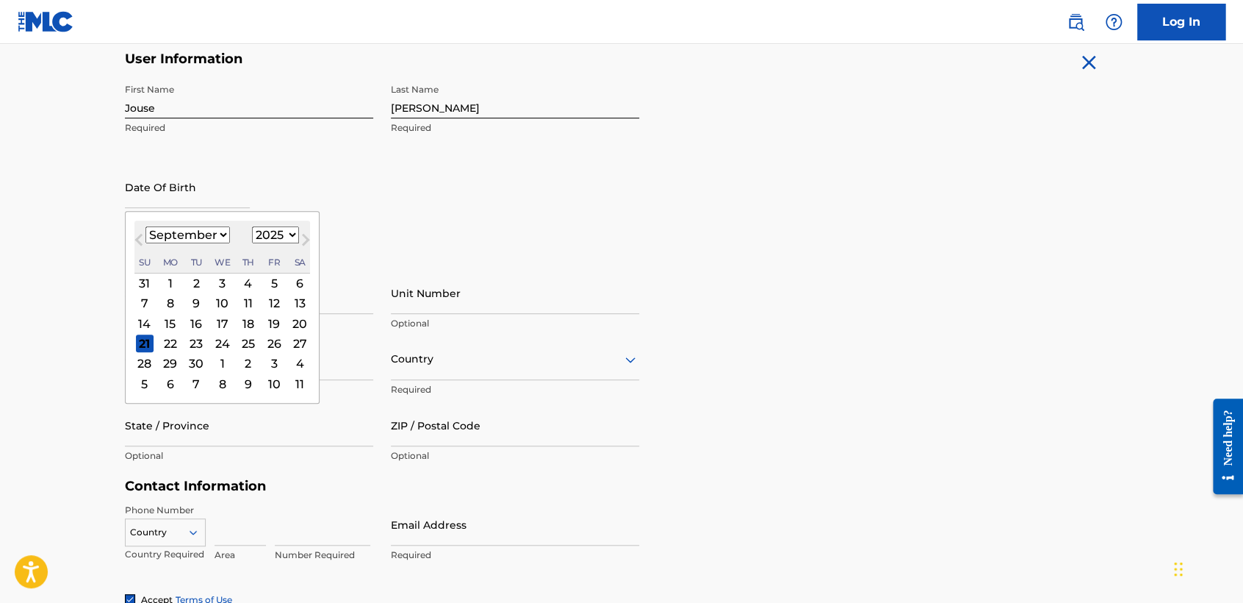
click at [221, 232] on select "January February March April May June July August September October November De…" at bounding box center [188, 234] width 85 height 17
select select "10"
click at [146, 226] on select "January February March April May June July August September October November De…" at bounding box center [188, 234] width 85 height 17
click at [276, 365] on div "28" at bounding box center [274, 364] width 18 height 18
type input "[DATE]"
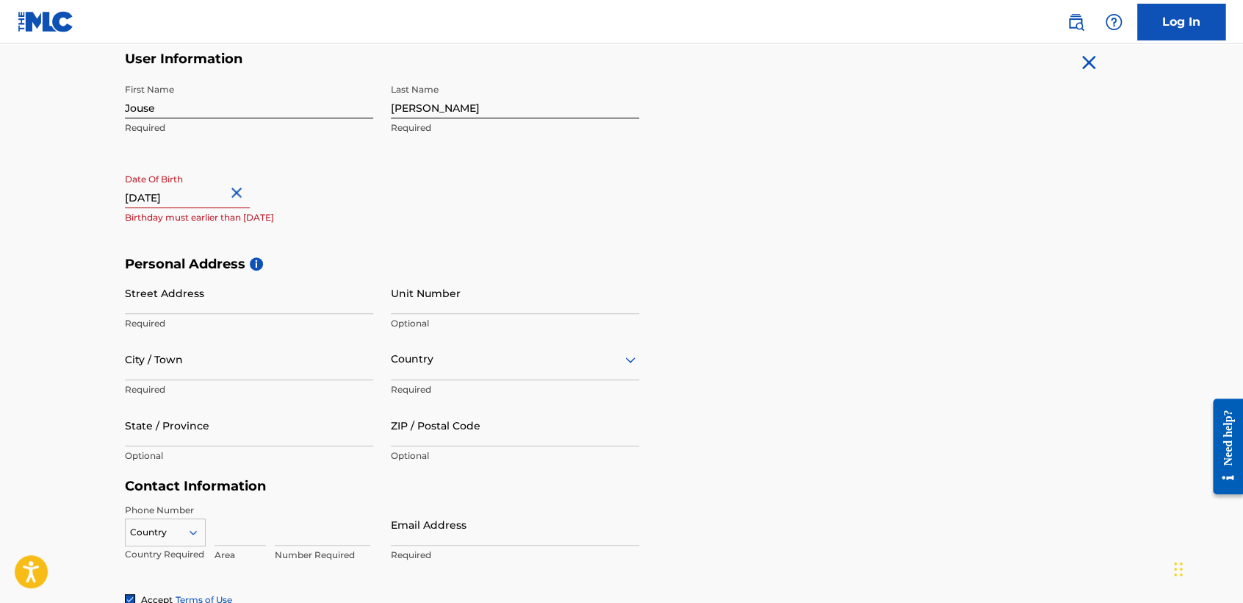
click at [174, 233] on div "First Name Jouse Required Last Name [PERSON_NAME] Required Date Of Birth [DEMOG…" at bounding box center [382, 165] width 514 height 179
select select "10"
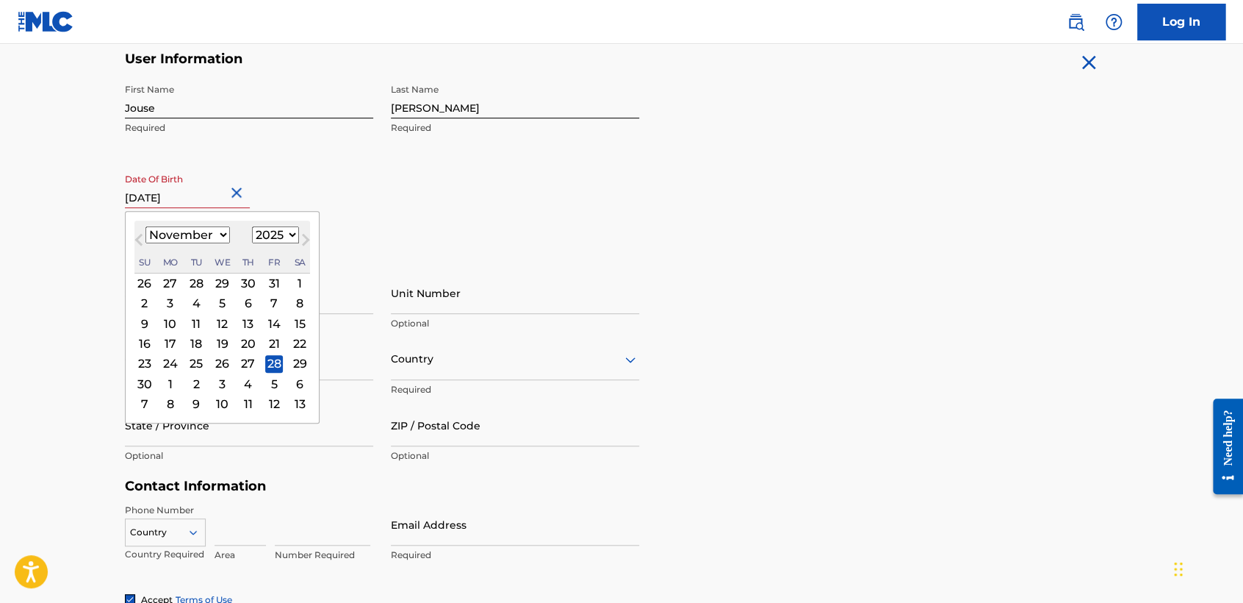
click at [229, 182] on input "[DATE]" at bounding box center [187, 187] width 125 height 42
click at [286, 236] on select "1899 1900 1901 1902 1903 1904 1905 1906 1907 1908 1909 1910 1911 1912 1913 1914…" at bounding box center [275, 234] width 47 height 17
select select "1991"
click at [252, 226] on select "1899 1900 1901 1902 1903 1904 1905 1906 1907 1908 1909 1910 1911 1912 1913 1914…" at bounding box center [275, 234] width 47 height 17
click at [250, 362] on div "28" at bounding box center [249, 364] width 18 height 18
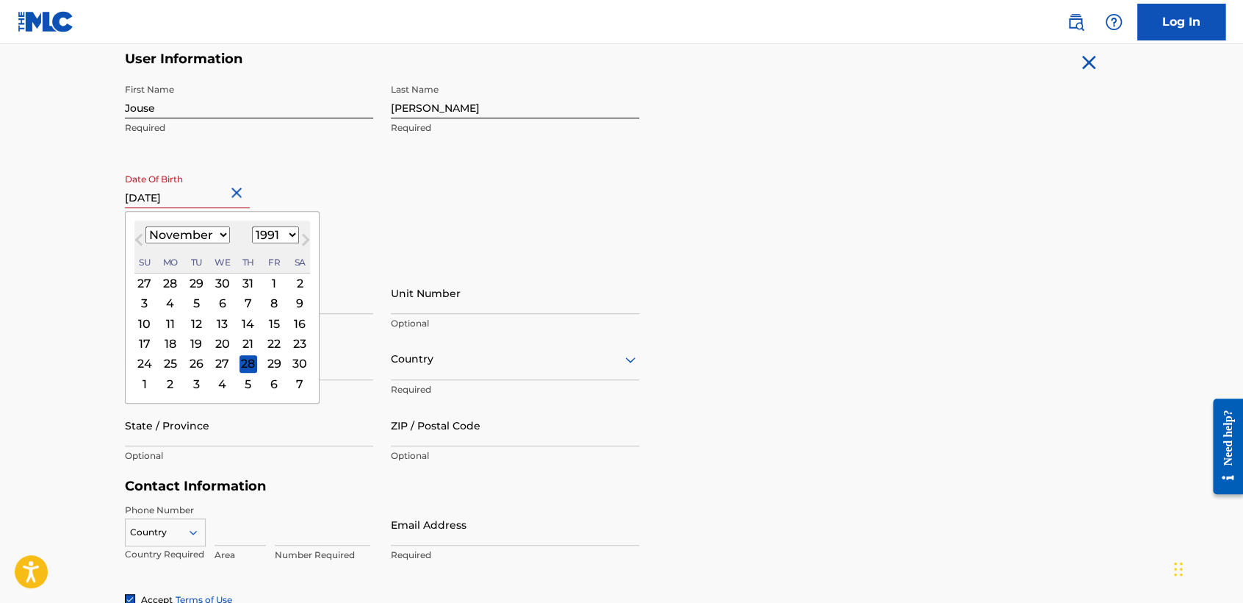
type input "[DATE]"
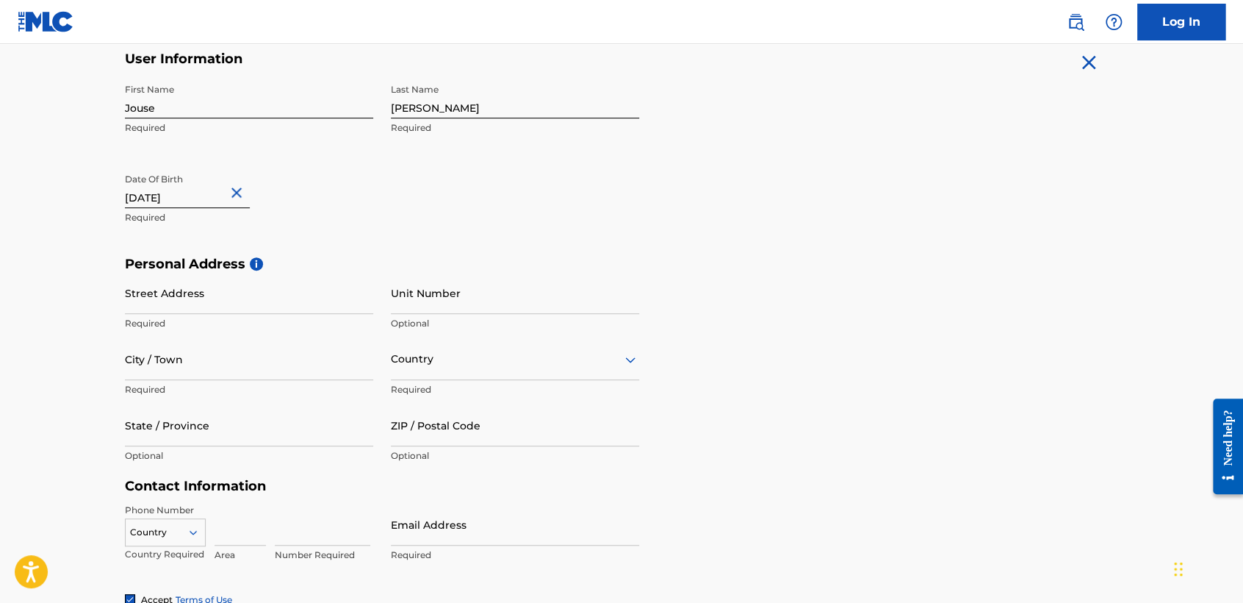
click at [209, 291] on input "Street Address" at bounding box center [249, 293] width 248 height 42
type input "Av Tepescohuite"
click at [240, 367] on input "City / Town" at bounding box center [249, 359] width 248 height 42
type input "Ahome"
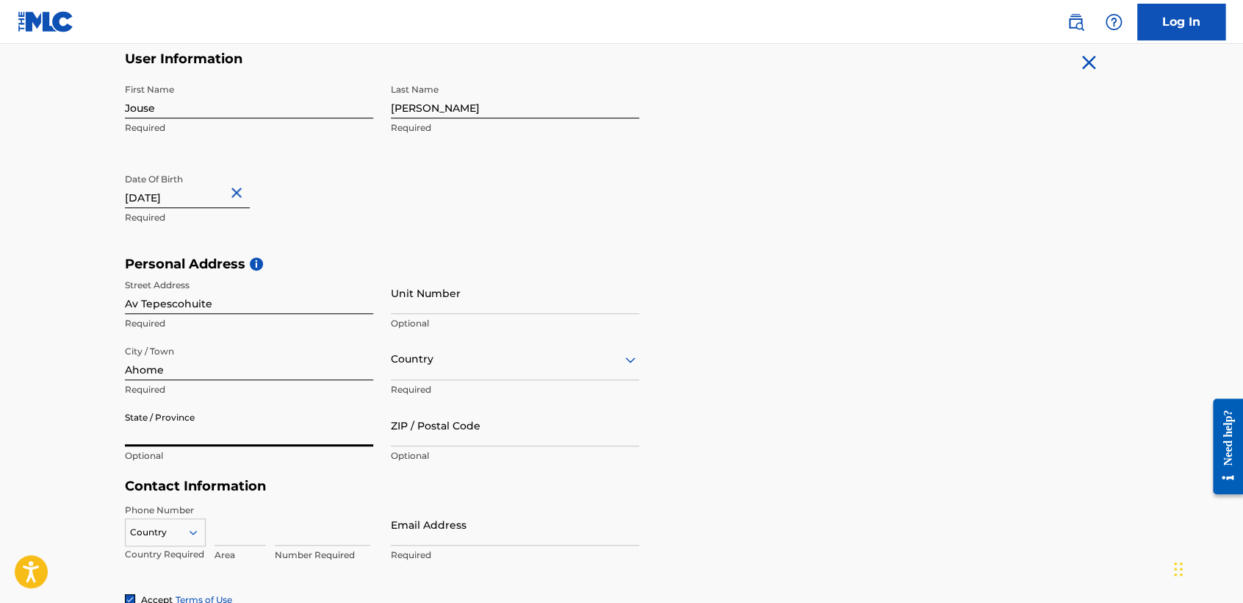
click at [231, 415] on input "State / Province" at bounding box center [249, 425] width 248 height 42
type input "[GEOGRAPHIC_DATA]"
click at [441, 376] on div "Country" at bounding box center [515, 359] width 248 height 42
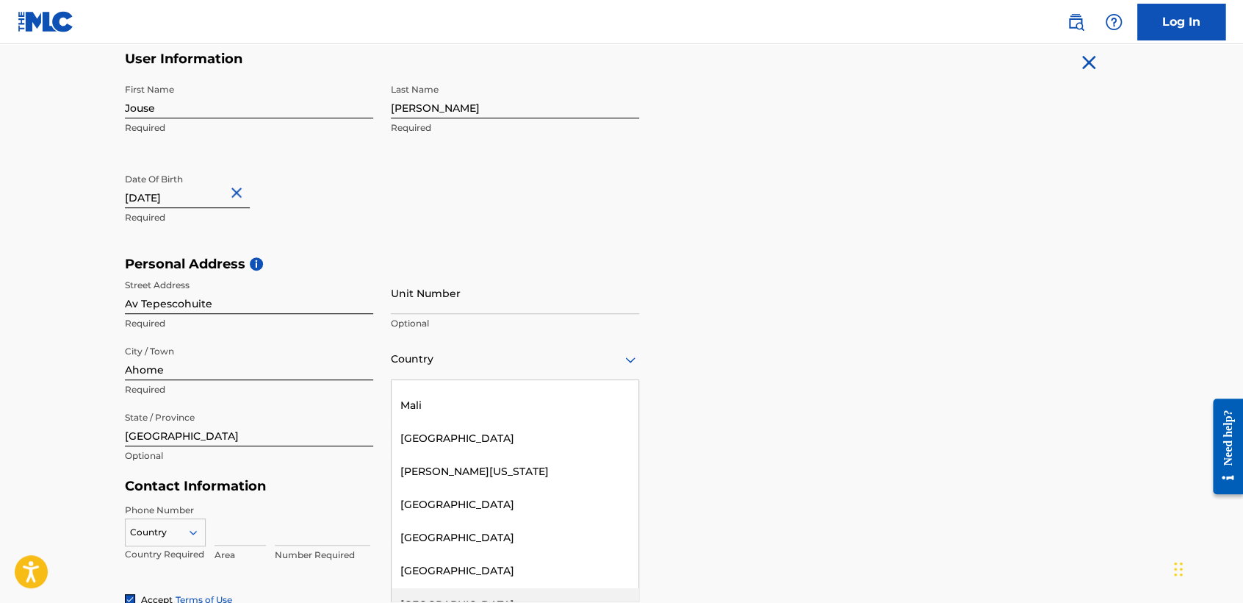
scroll to position [4105, 0]
click at [443, 555] on div "[GEOGRAPHIC_DATA]" at bounding box center [515, 571] width 247 height 33
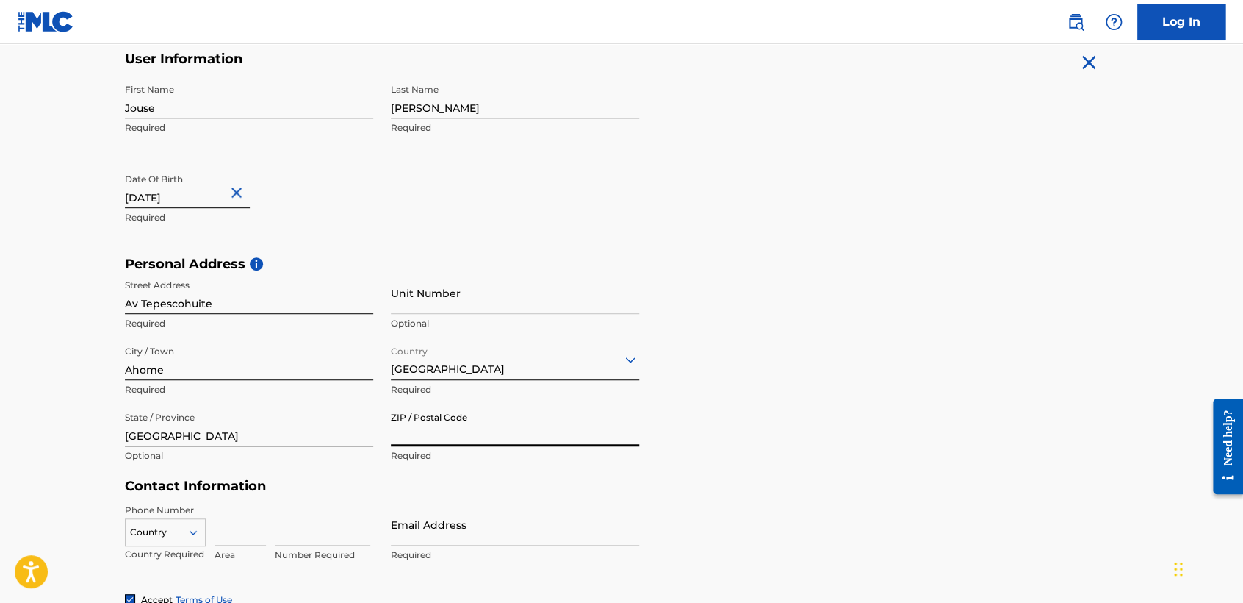
click at [448, 431] on input "ZIP / Postal Code" at bounding box center [515, 425] width 248 height 42
type input "81294"
click at [802, 375] on div "Personal Address i Street Address [GEOGRAPHIC_DATA] Required Unit Number Option…" at bounding box center [622, 367] width 994 height 223
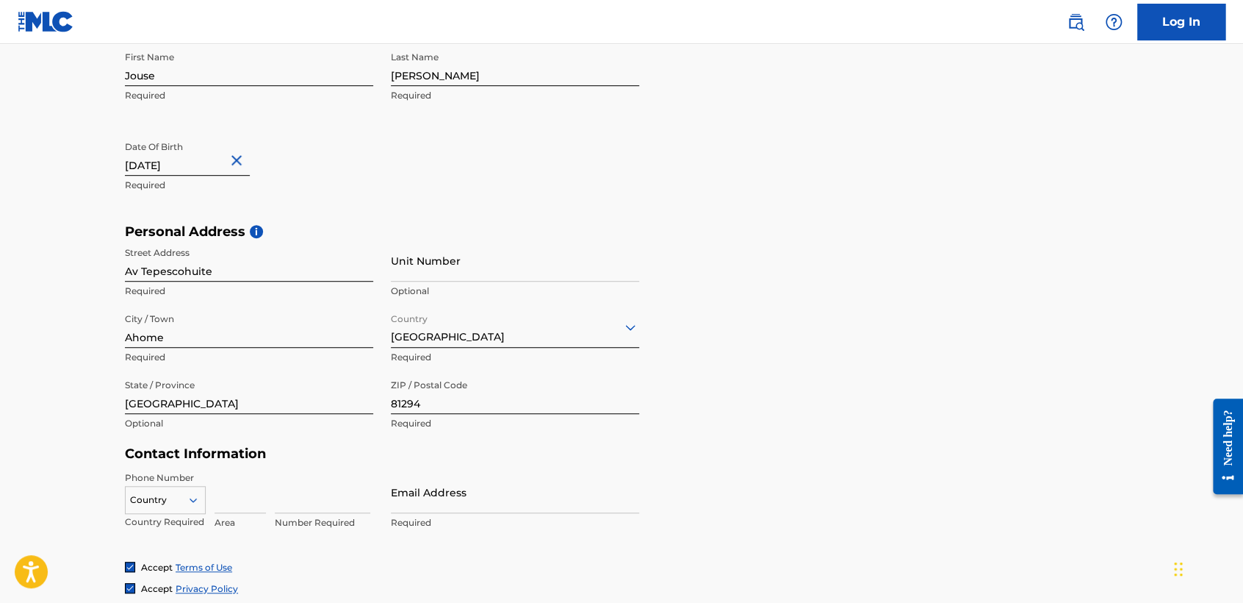
scroll to position [294, 0]
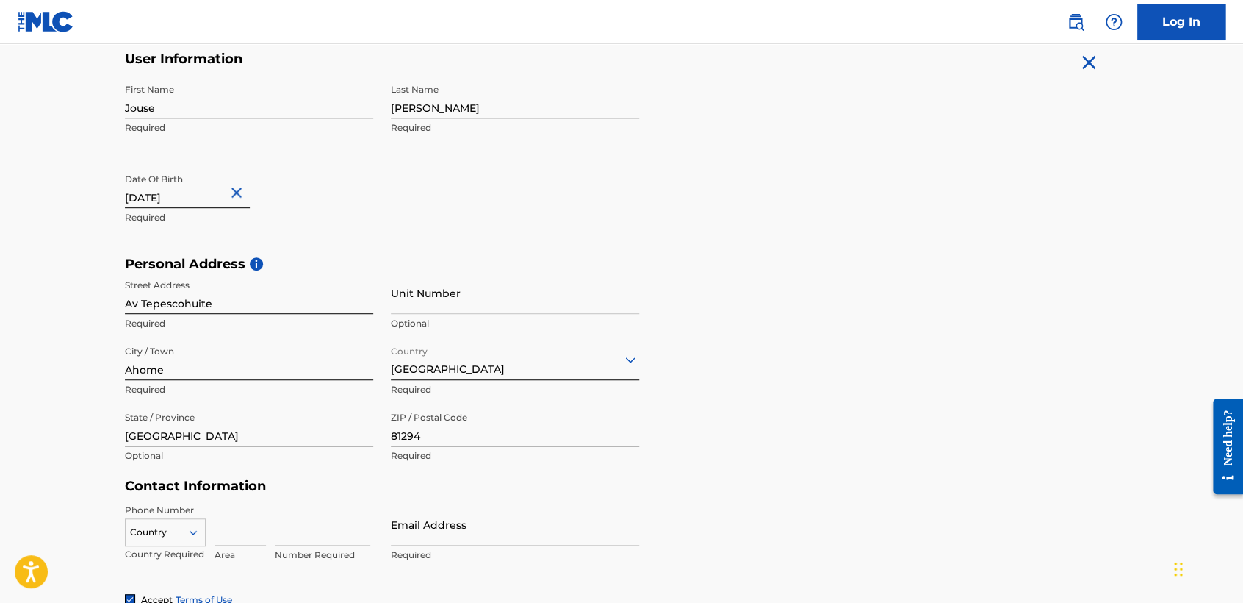
click at [235, 108] on input "Jouse" at bounding box center [249, 97] width 248 height 42
type input "[PERSON_NAME]"
click at [803, 212] on form "User Information First Name [PERSON_NAME] Required Last Name [PERSON_NAME] Requ…" at bounding box center [622, 377] width 994 height 652
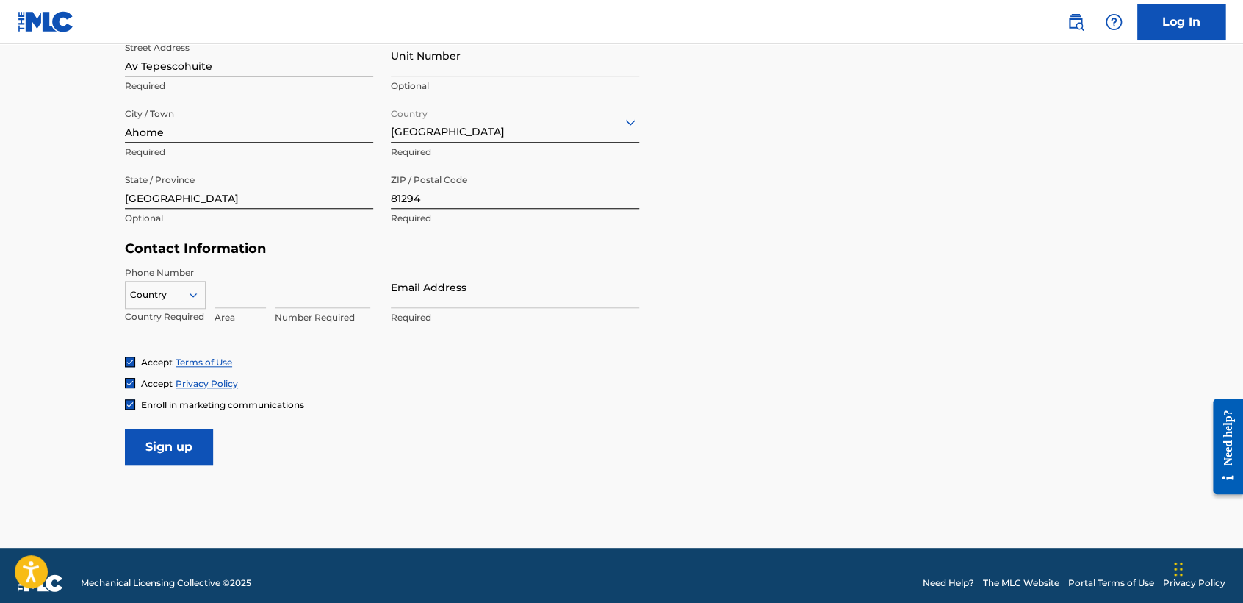
scroll to position [546, 0]
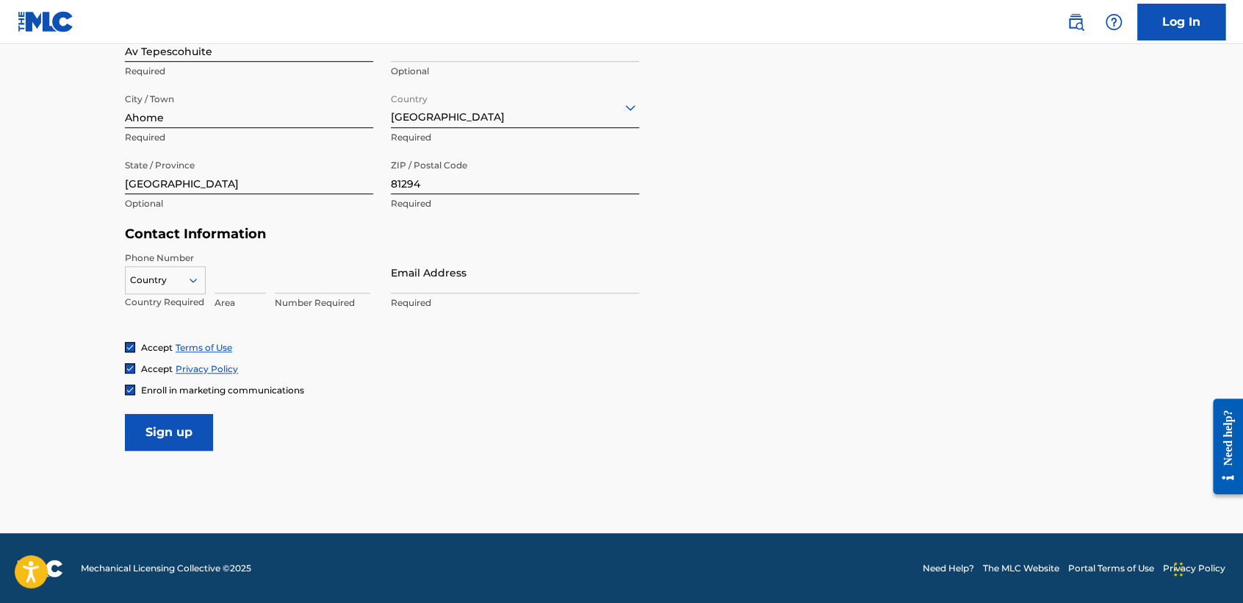
click at [260, 279] on input at bounding box center [240, 272] width 51 height 42
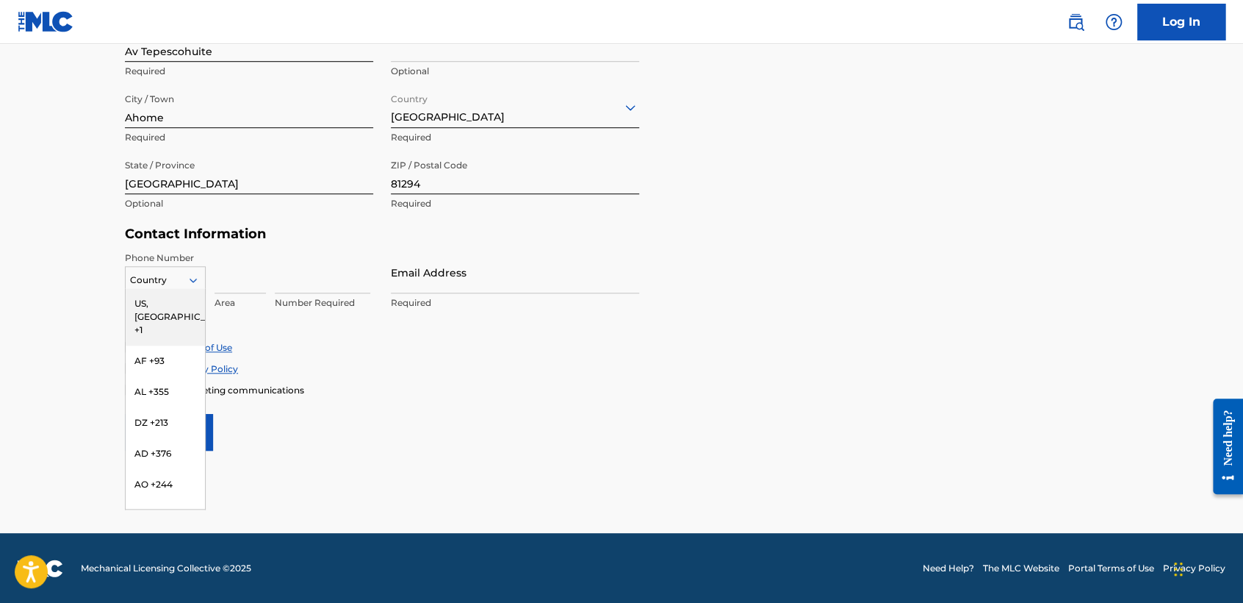
click at [182, 273] on div at bounding box center [165, 280] width 79 height 16
click at [158, 451] on div "MX +52" at bounding box center [165, 466] width 79 height 31
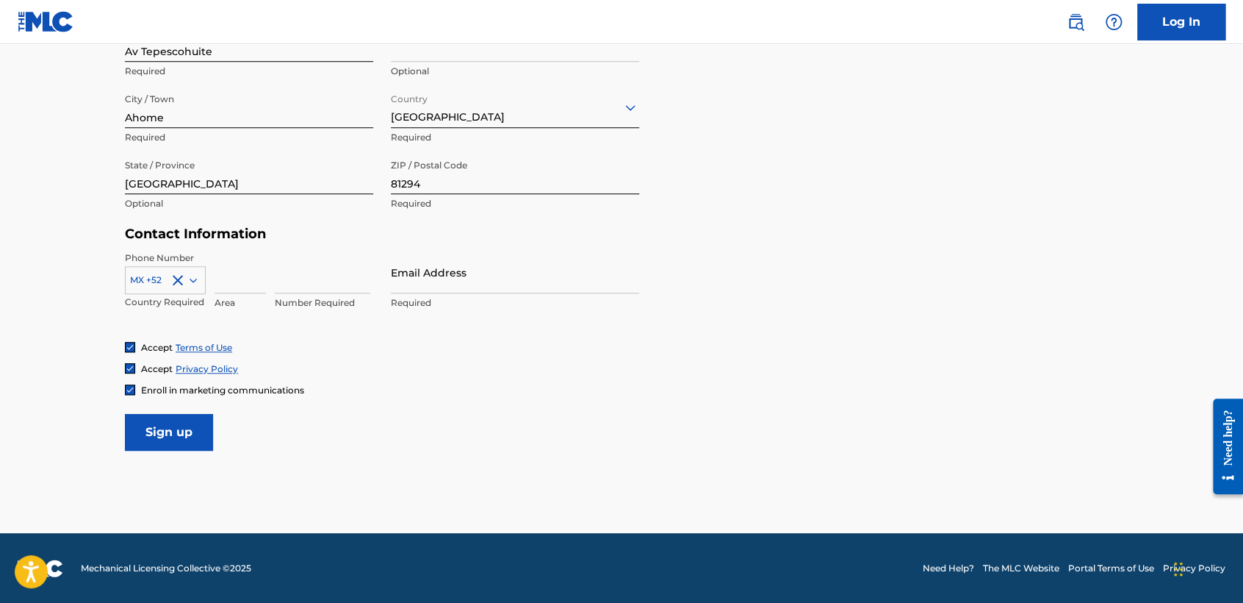
click at [239, 281] on input at bounding box center [240, 272] width 51 height 42
type input "668"
click at [359, 266] on input at bounding box center [323, 272] width 96 height 42
type input "2224309"
click at [439, 279] on input "Email Address" at bounding box center [515, 272] width 248 height 42
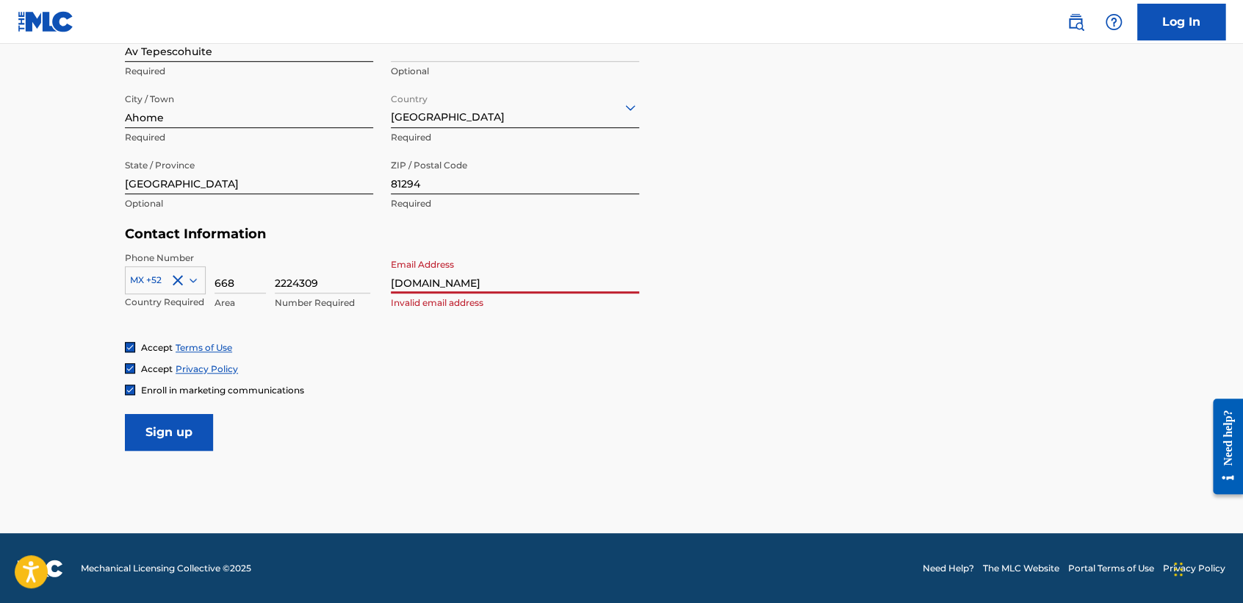
click at [392, 285] on input "[DOMAIN_NAME]" at bounding box center [515, 272] width 248 height 42
click at [514, 274] on input "[DOMAIN_NAME]" at bounding box center [515, 272] width 248 height 42
click at [457, 282] on input "[DOMAIN_NAME]" at bounding box center [515, 272] width 248 height 42
click at [576, 282] on input "[EMAIL_ADDRESS][DOMAIN_NAME]" at bounding box center [515, 272] width 248 height 42
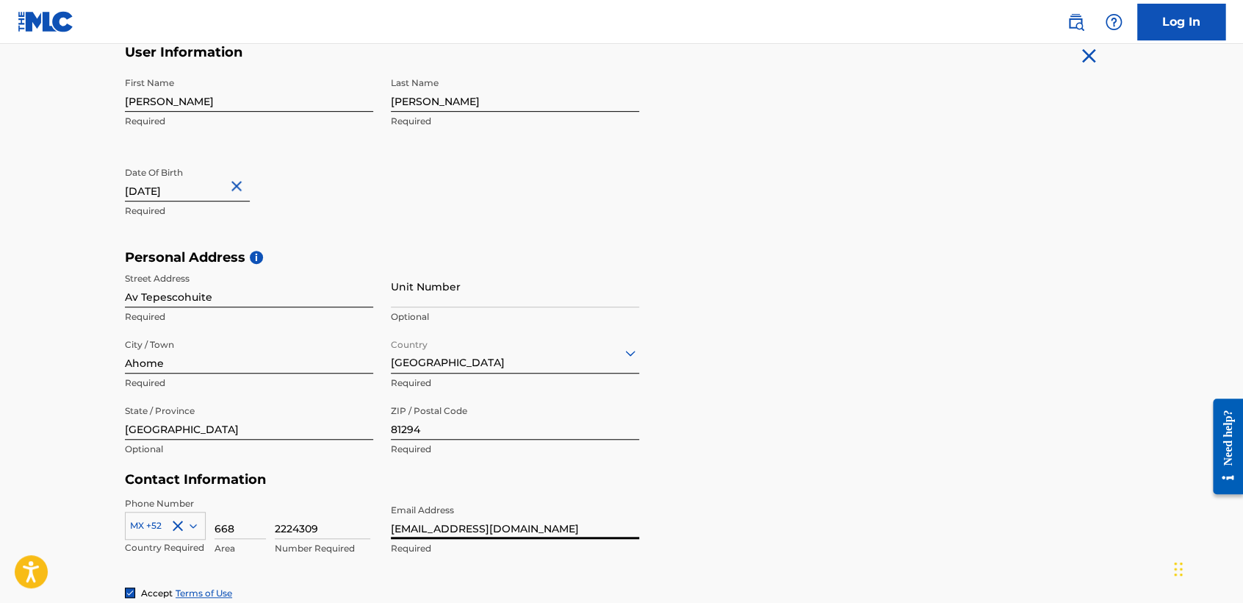
scroll to position [546, 0]
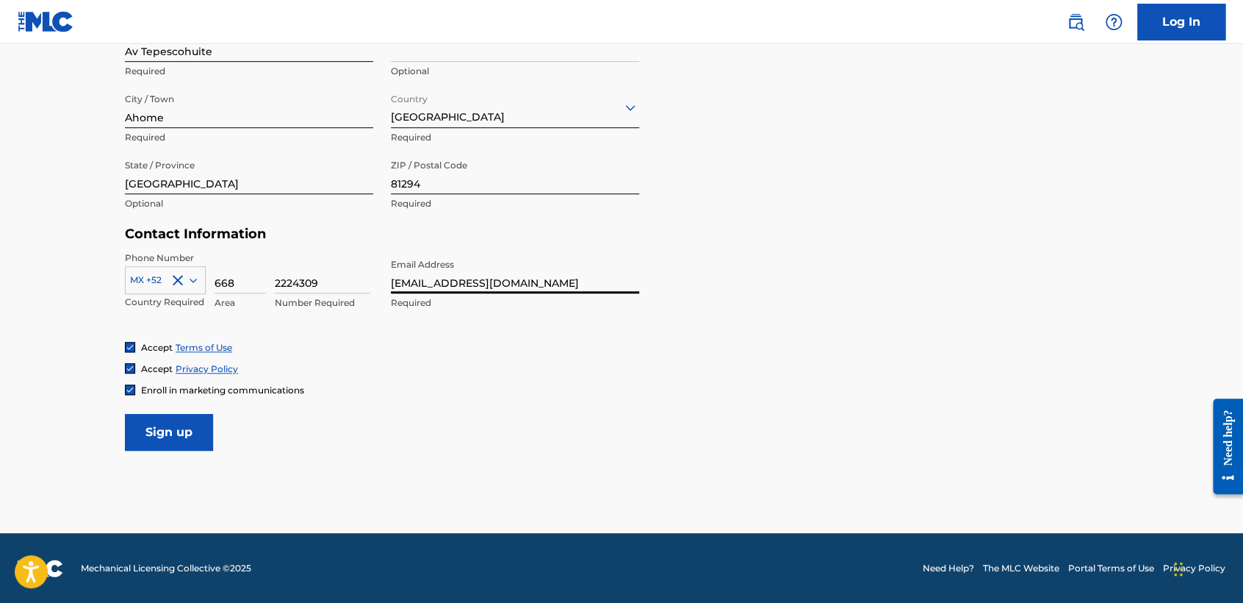
type input "[EMAIL_ADDRESS][DOMAIN_NAME]"
click at [190, 426] on input "Sign up" at bounding box center [169, 432] width 88 height 37
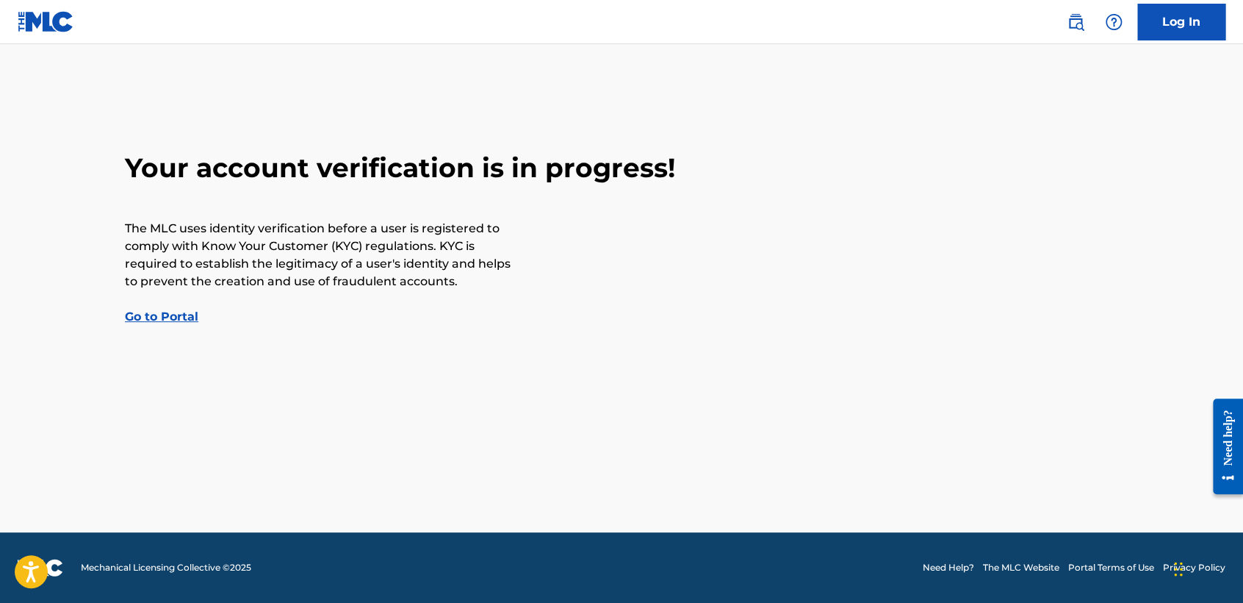
click at [642, 249] on div "Your account verification is in progress! The MLC uses identity verification be…" at bounding box center [621, 238] width 1029 height 174
click at [187, 315] on link "Go to Portal" at bounding box center [161, 316] width 73 height 14
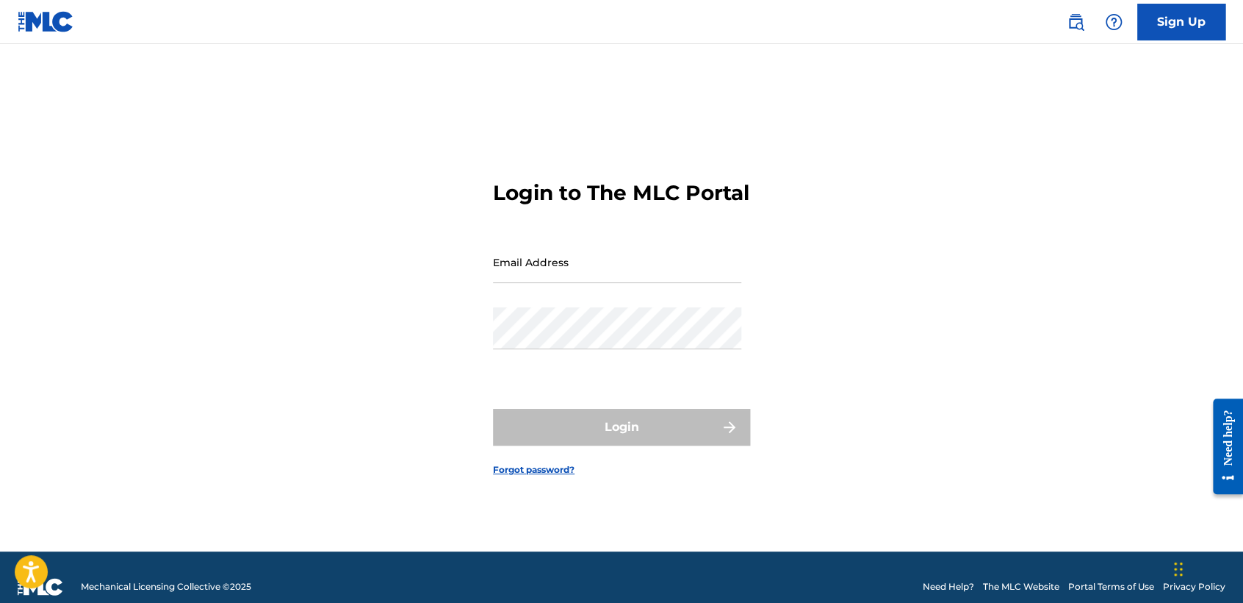
type input "[EMAIL_ADDRESS][DOMAIN_NAME]"
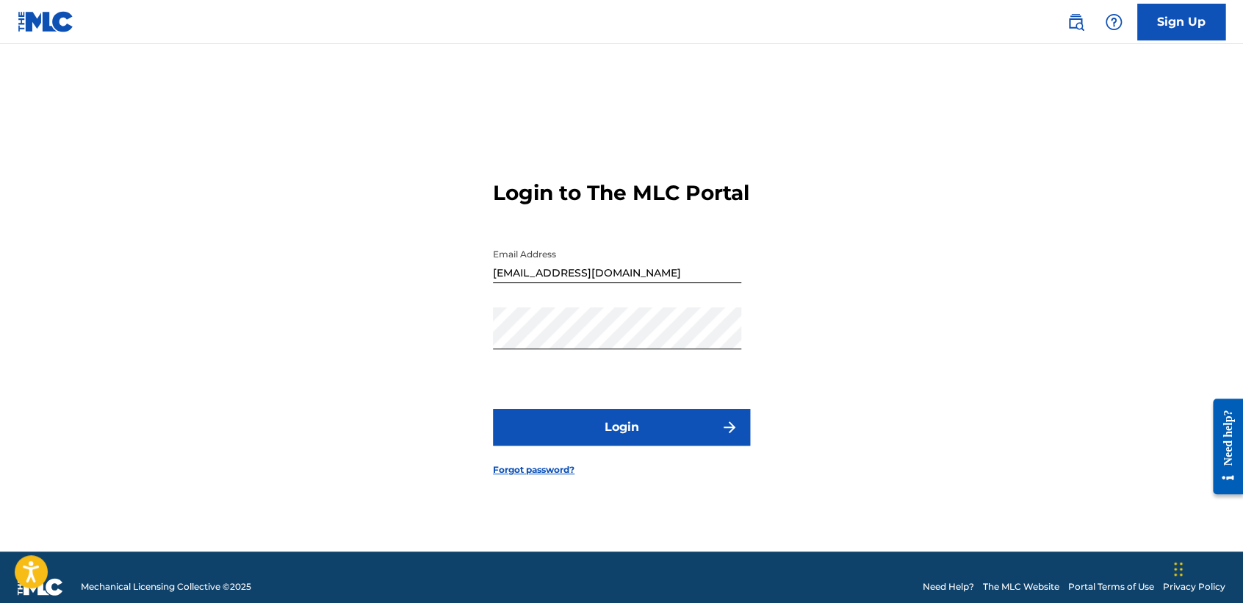
click at [1160, 25] on link "Sign Up" at bounding box center [1182, 22] width 88 height 37
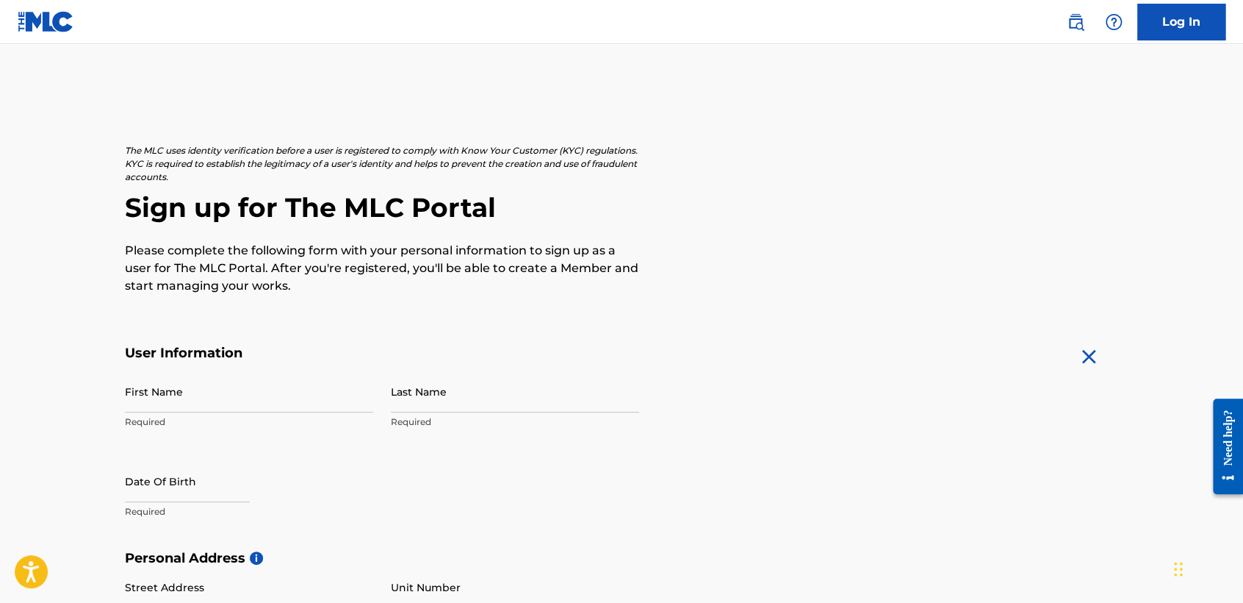
click at [417, 250] on p "Please complete the following form with your personal information to sign up as…" at bounding box center [382, 268] width 514 height 53
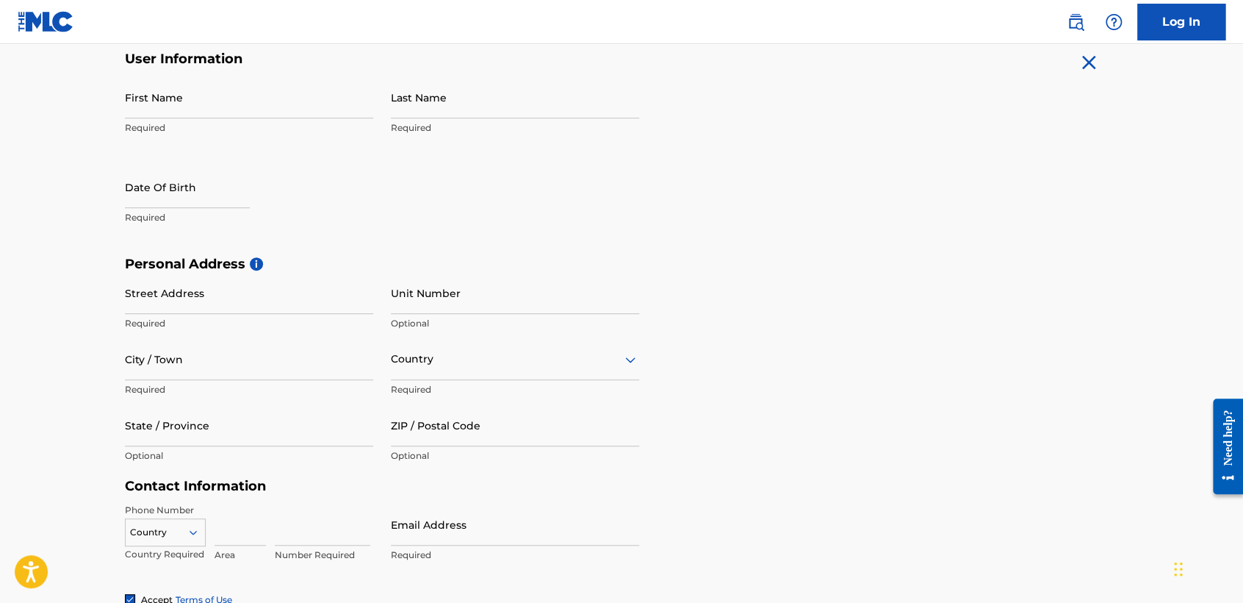
scroll to position [326, 0]
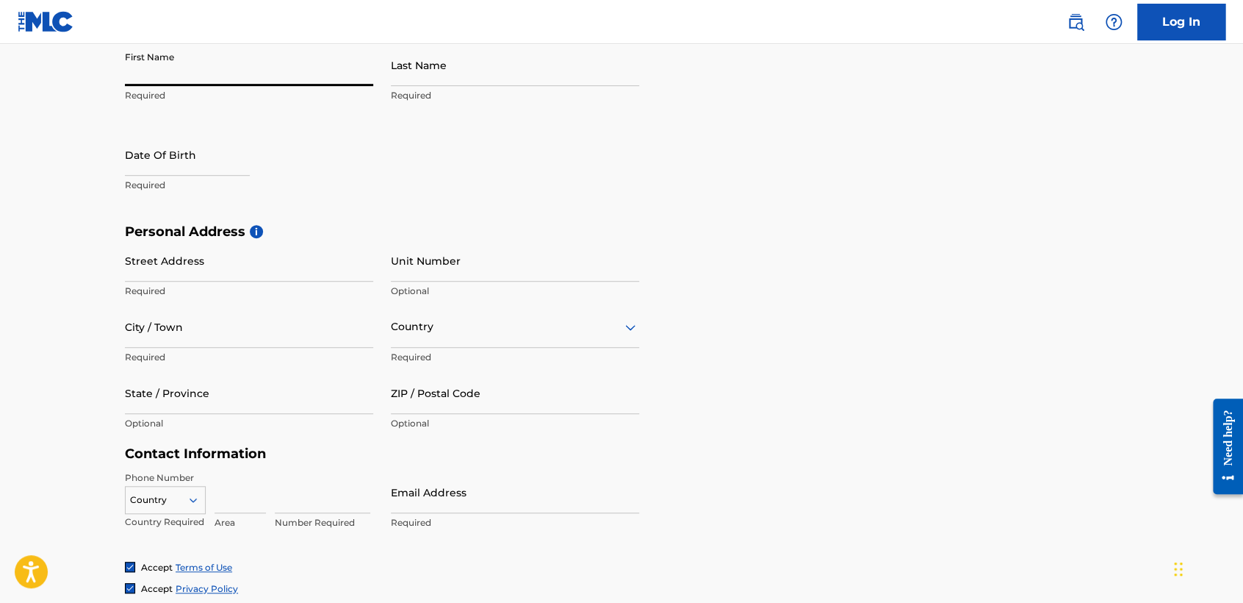
drag, startPoint x: 219, startPoint y: 69, endPoint x: 227, endPoint y: 70, distance: 8.1
click at [227, 70] on input "First Name" at bounding box center [249, 65] width 248 height 42
type input "[PERSON_NAME]"
type input "[DATE]"
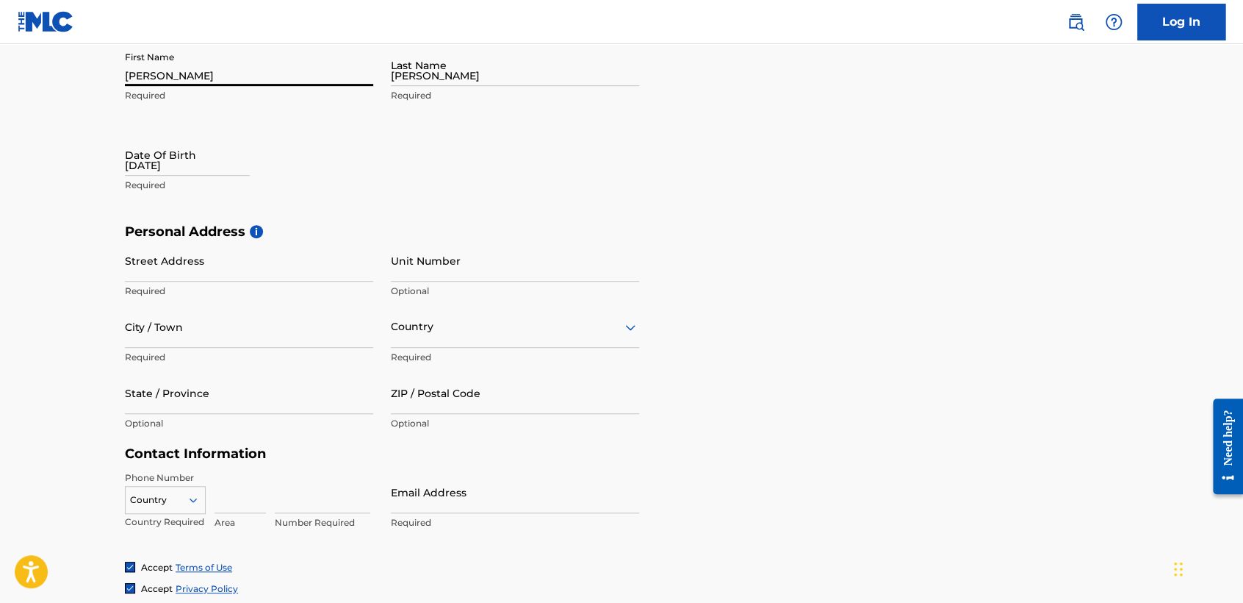
type input "Av Tepescohuite"
type input "Ahome"
type input "[GEOGRAPHIC_DATA]"
type input "81294"
type input "668"
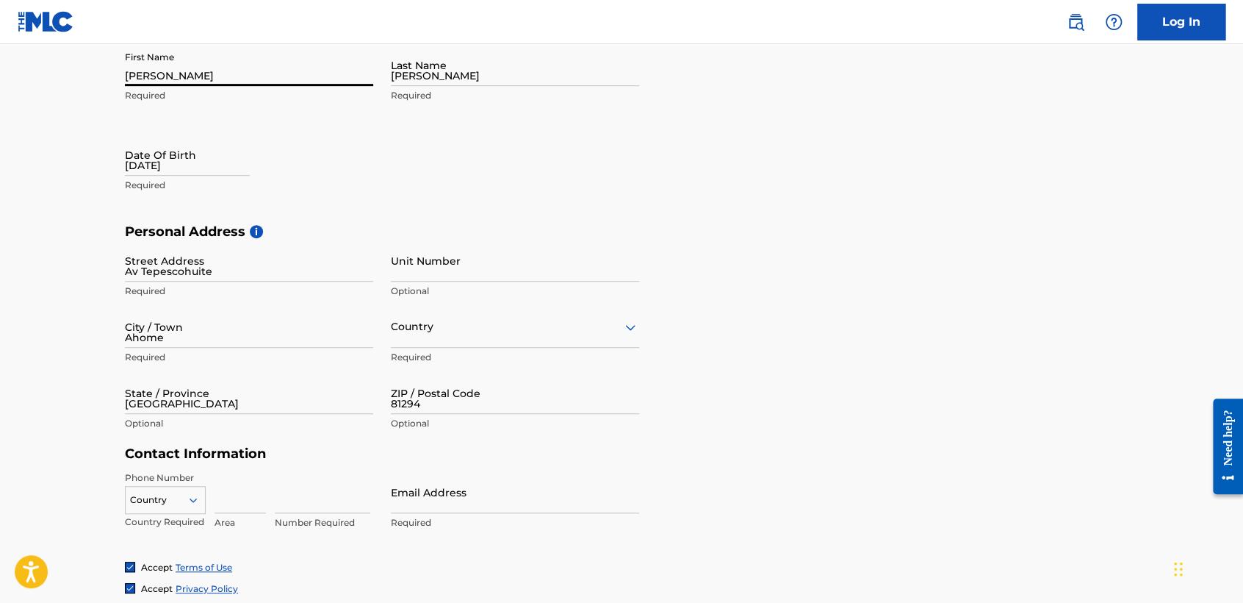
type input "2224309"
type input "[EMAIL_ADDRESS][DOMAIN_NAME]"
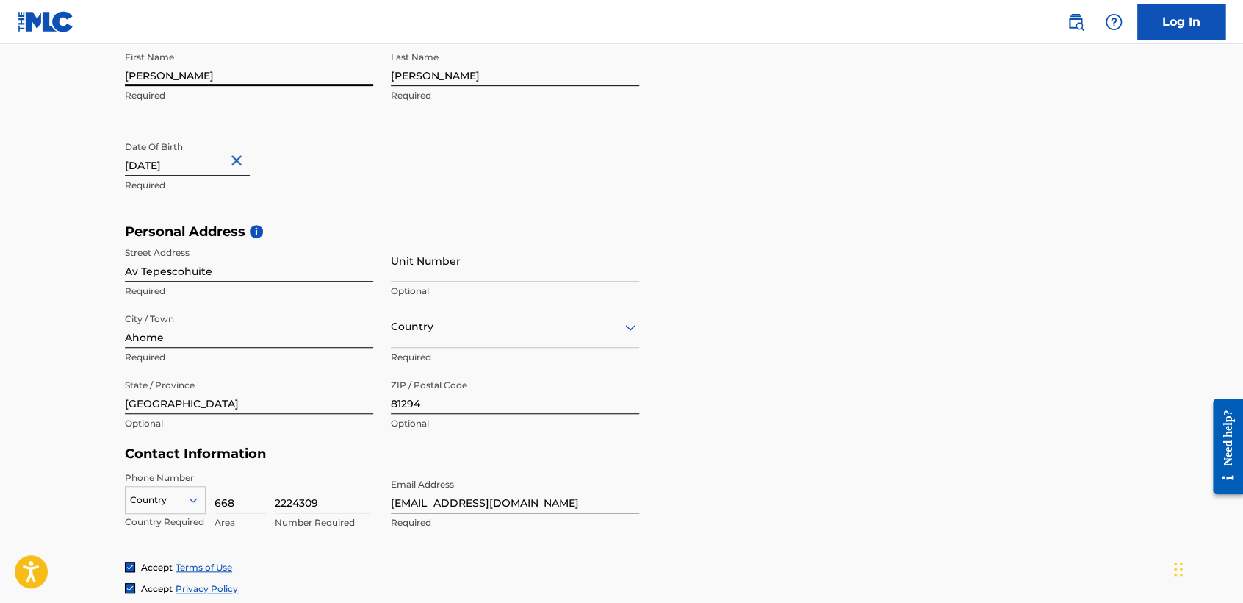
click at [492, 234] on h5 "Personal Address i" at bounding box center [622, 231] width 994 height 17
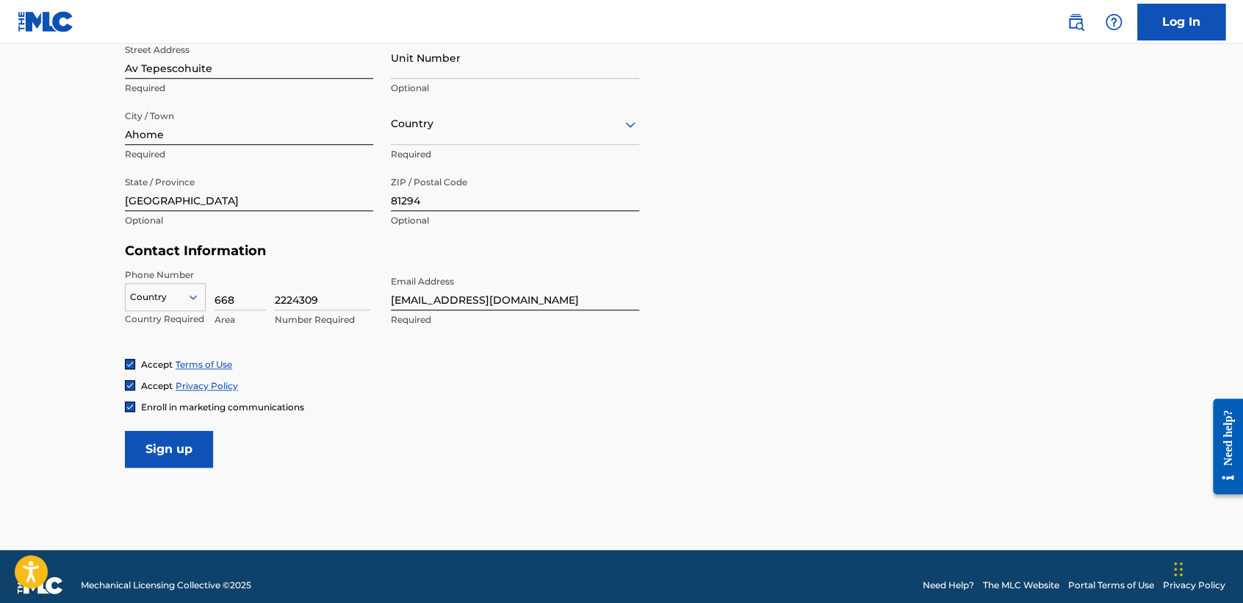
scroll to position [546, 0]
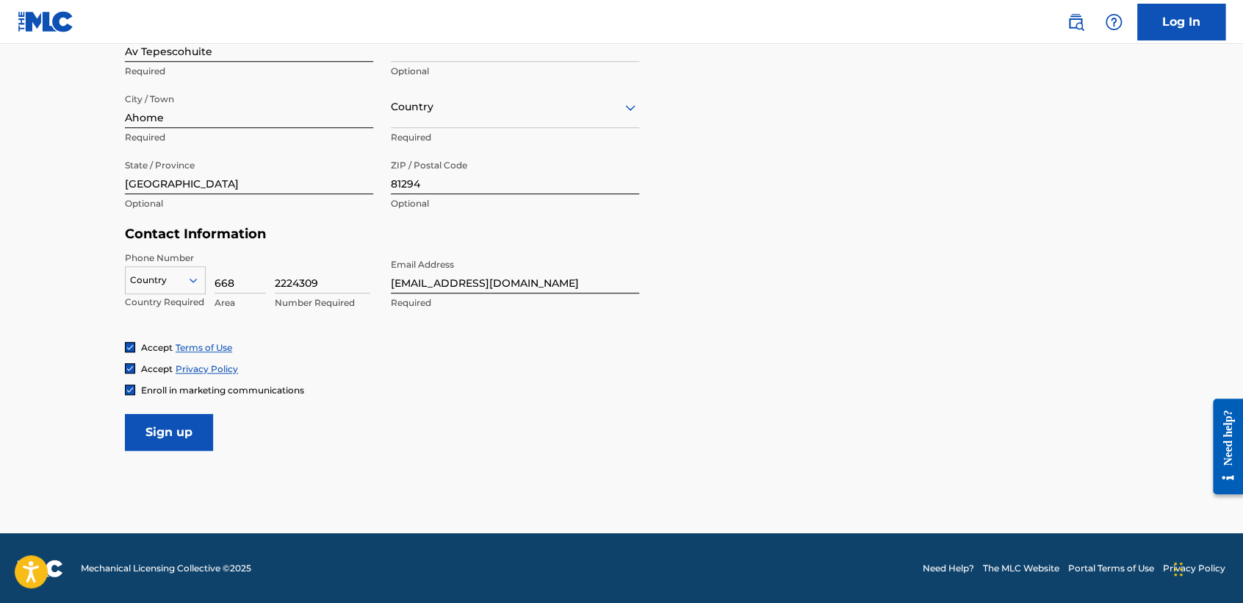
click at [529, 287] on input "[EMAIL_ADDRESS][DOMAIN_NAME]" at bounding box center [515, 272] width 248 height 42
click at [531, 284] on input "[EMAIL_ADDRESS][DOMAIN_NAME]" at bounding box center [515, 272] width 248 height 42
click at [534, 284] on input "[EMAIL_ADDRESS][DOMAIN_NAME]" at bounding box center [515, 272] width 248 height 42
